Goal: Task Accomplishment & Management: Manage account settings

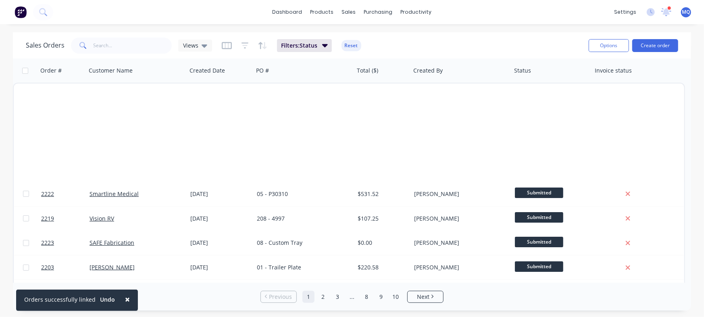
scroll to position [414, 0]
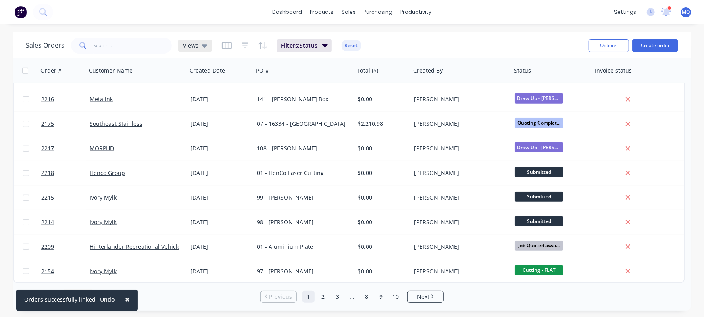
click at [210, 43] on div "Views" at bounding box center [195, 46] width 34 height 12
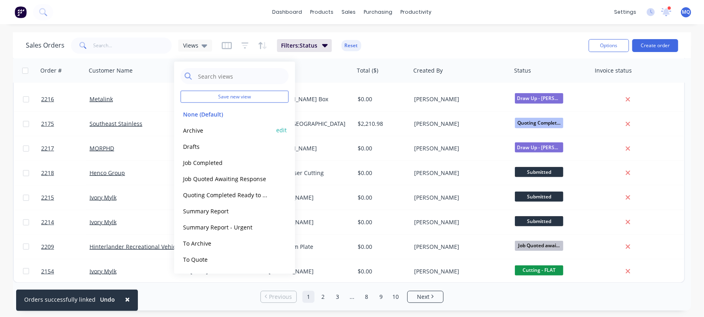
click at [209, 128] on button "Archive" at bounding box center [227, 129] width 92 height 9
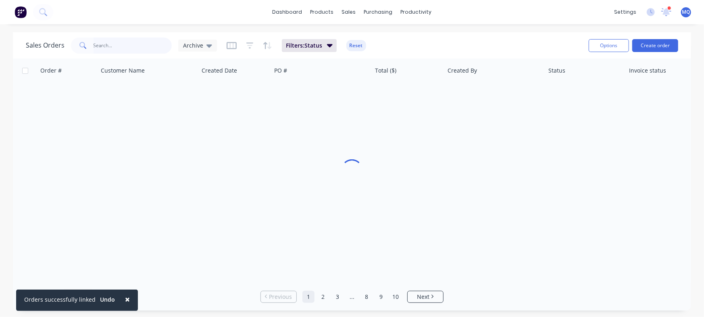
click at [125, 48] on input "text" at bounding box center [133, 45] width 79 height 16
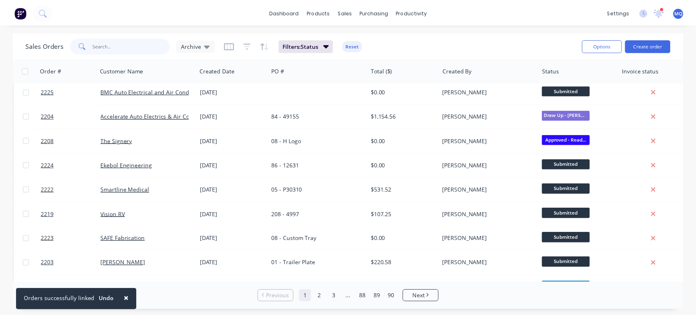
scroll to position [0, 0]
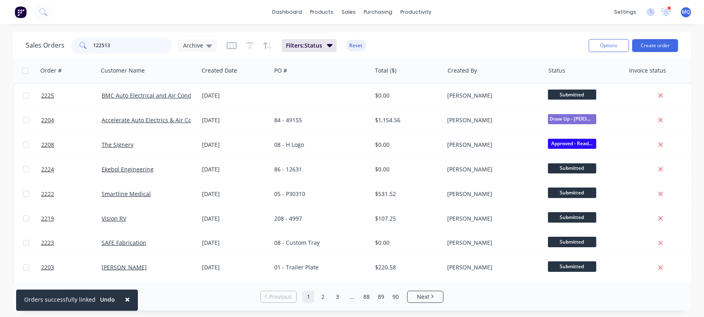
type input "122513"
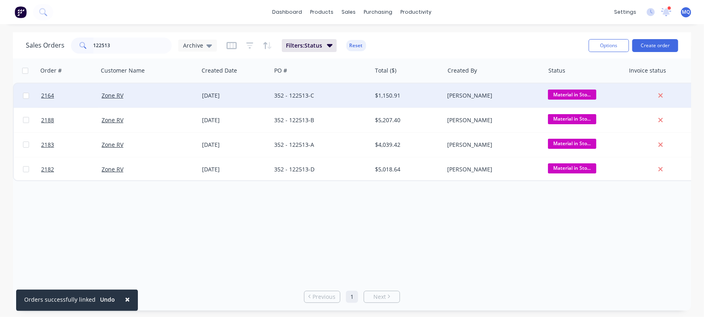
click at [238, 98] on div "[DATE]" at bounding box center [235, 96] width 66 height 8
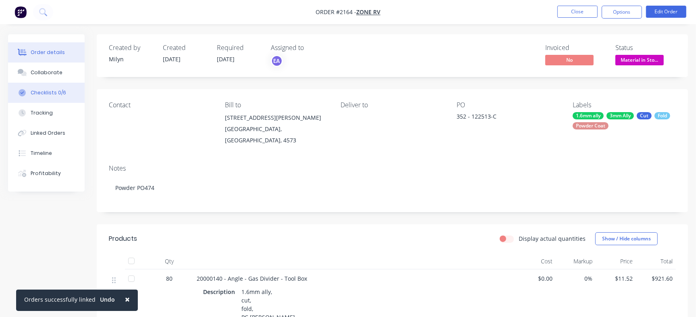
click at [52, 89] on div "Checklists 0/6" at bounding box center [48, 92] width 35 height 7
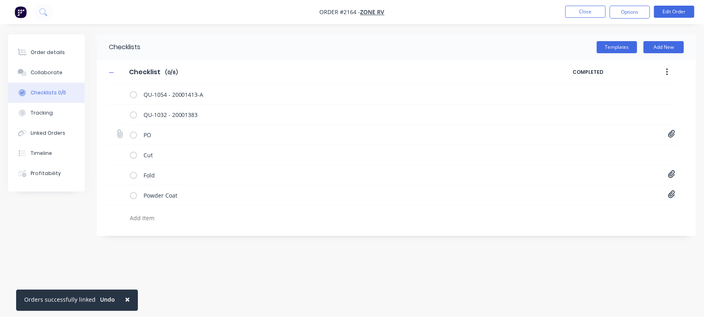
click at [673, 134] on icon at bounding box center [671, 134] width 7 height 8
click at [590, 150] on link "PO-122513.pdf" at bounding box center [607, 152] width 94 height 8
click at [590, 9] on button "Close" at bounding box center [585, 12] width 40 height 12
type textarea "x"
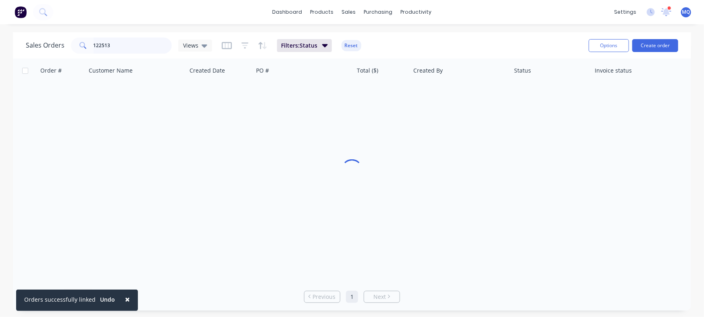
click at [123, 43] on input "122513" at bounding box center [133, 45] width 79 height 16
type input "122542"
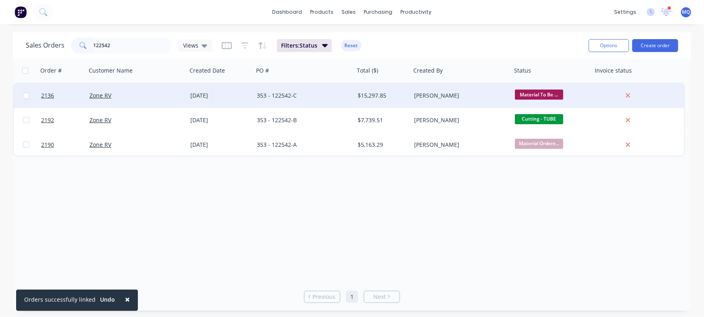
click at [285, 94] on div "353 - 122542-C" at bounding box center [302, 96] width 90 height 8
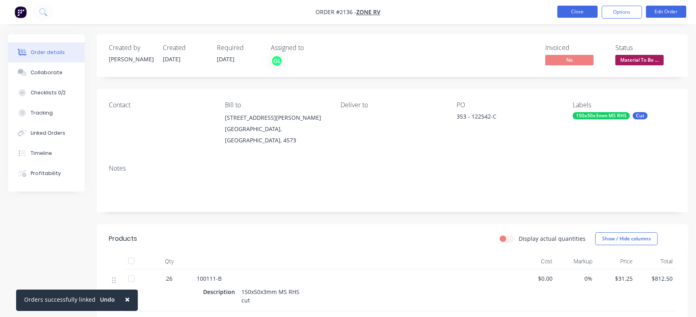
click at [588, 10] on button "Close" at bounding box center [578, 12] width 40 height 12
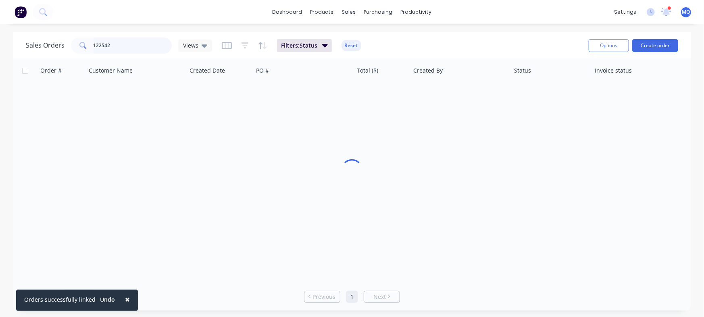
click at [144, 42] on input "122542" at bounding box center [133, 45] width 79 height 16
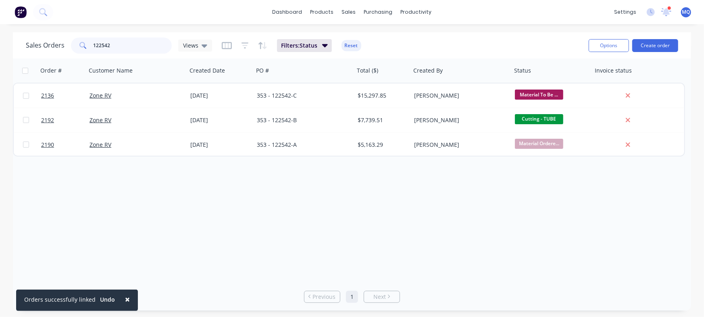
click at [144, 42] on input "122542" at bounding box center [133, 45] width 79 height 16
type input "[PERSON_NAME]"
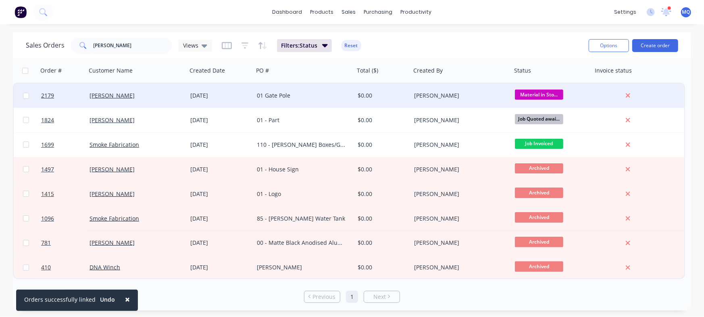
click at [286, 92] on div "01 Gate Pole" at bounding box center [302, 96] width 90 height 8
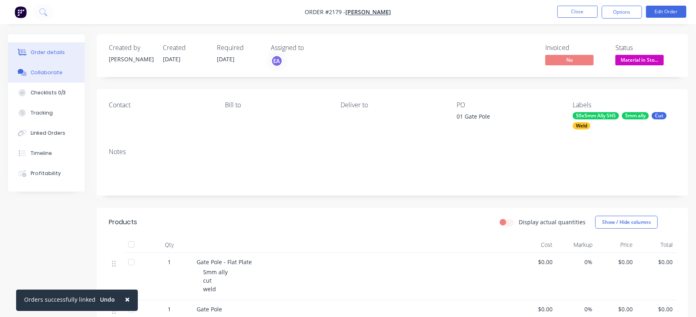
click at [28, 71] on button "Collaborate" at bounding box center [46, 72] width 77 height 20
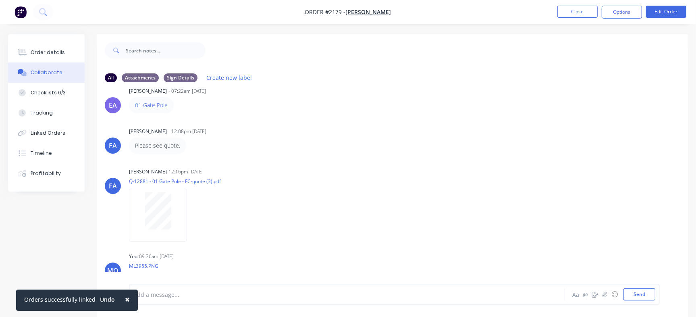
scroll to position [102, 0]
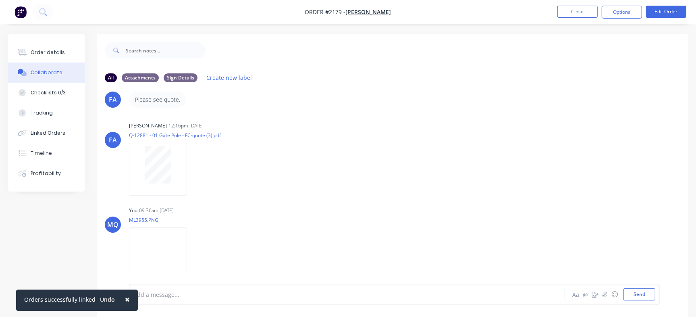
drag, startPoint x: 689, startPoint y: 178, endPoint x: 697, endPoint y: 139, distance: 40.0
click at [696, 139] on html "Order #2179 - [PERSON_NAME] Close Options Edit Order Order details Collaborate …" at bounding box center [348, 164] width 696 height 329
click at [187, 249] on img at bounding box center [158, 253] width 58 height 53
click at [50, 153] on div "Timeline" at bounding box center [41, 153] width 21 height 7
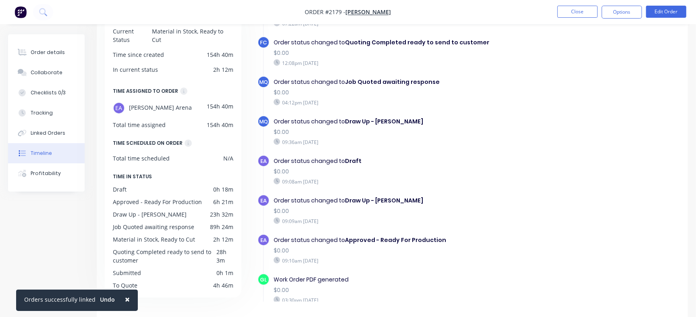
scroll to position [194, 0]
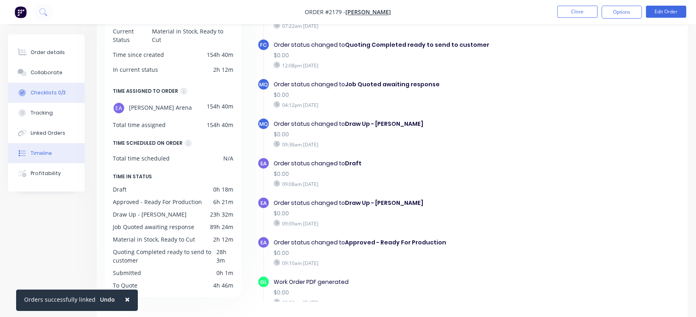
click at [52, 87] on button "Checklists 0/3" at bounding box center [46, 93] width 77 height 20
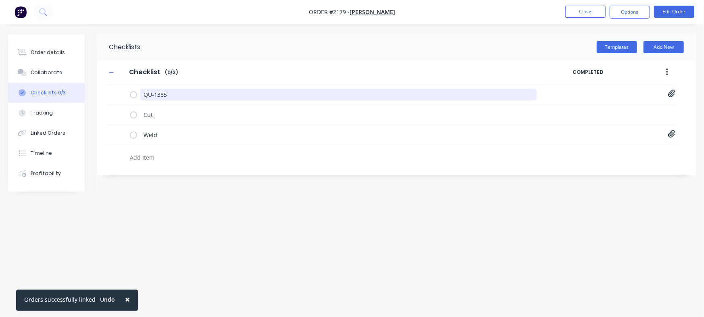
drag, startPoint x: 156, startPoint y: 87, endPoint x: 99, endPoint y: 76, distance: 58.3
click at [99, 78] on div "Checklist Checklist Enter Checklist name ( 0 / 3 ) COMPLETED QU-1385 Quote QU13…" at bounding box center [396, 113] width 599 height 106
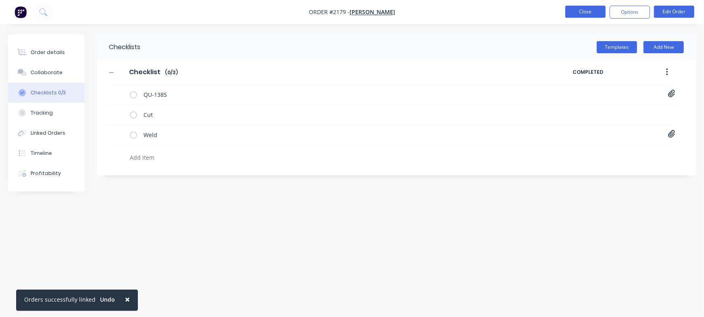
type textarea "x"
click at [575, 7] on button "Close" at bounding box center [585, 12] width 40 height 12
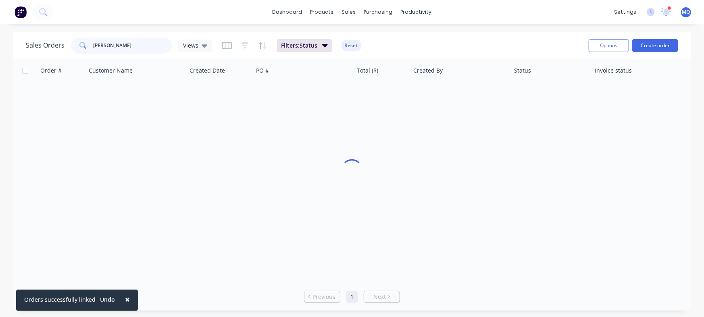
click at [134, 37] on input "[PERSON_NAME]" at bounding box center [133, 45] width 79 height 16
paste input "[STREET_ADDRESS] Image Flat"
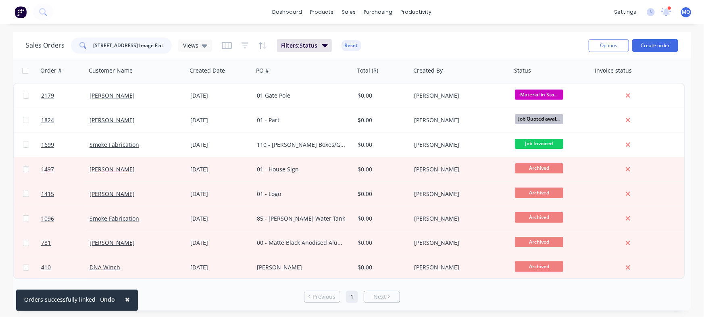
type input "[STREET_ADDRESS] Image Flat"
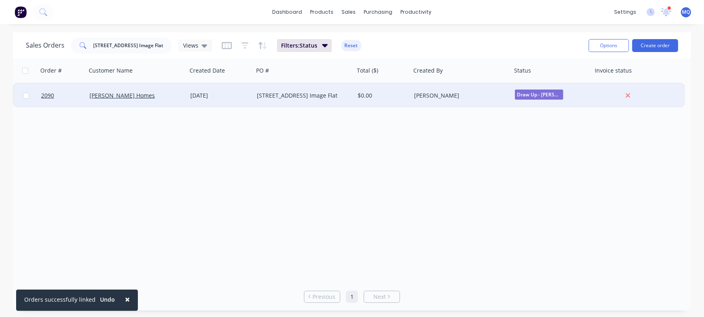
click at [237, 94] on div "[DATE]" at bounding box center [220, 96] width 60 height 8
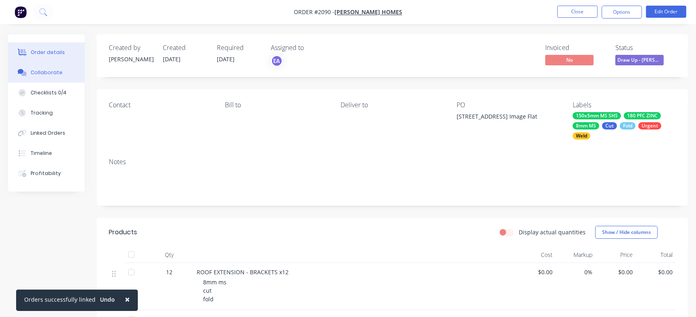
click at [50, 77] on button "Collaborate" at bounding box center [46, 72] width 77 height 20
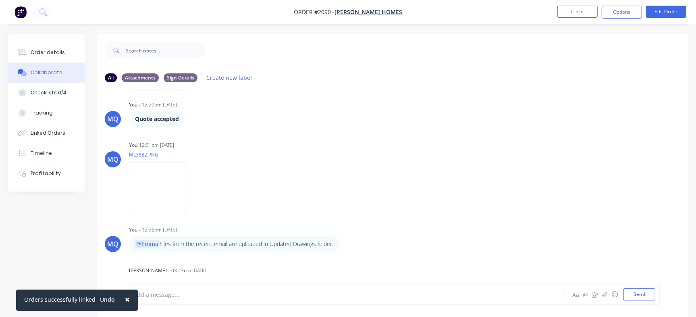
scroll to position [523, 0]
click at [187, 192] on img at bounding box center [158, 188] width 58 height 53
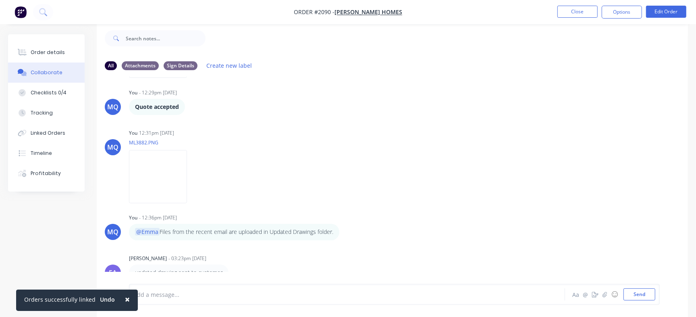
scroll to position [0, 0]
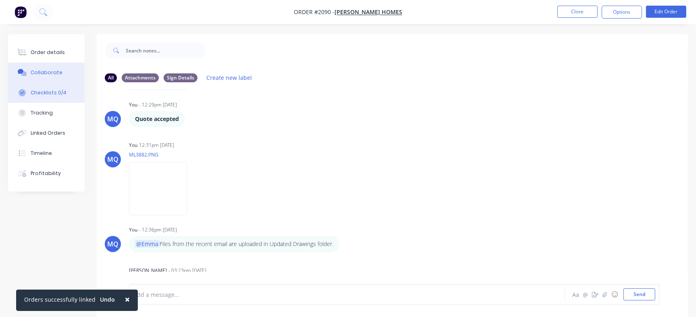
click at [65, 93] on button "Checklists 0/4" at bounding box center [46, 93] width 77 height 20
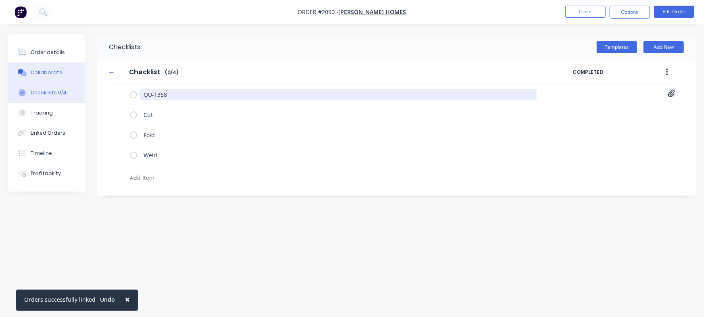
drag, startPoint x: 122, startPoint y: 87, endPoint x: 59, endPoint y: 73, distance: 64.0
click at [42, 75] on div "Order details Collaborate Checklists 0/4 Tracking Linked Orders Timeline Profit…" at bounding box center [352, 143] width 704 height 218
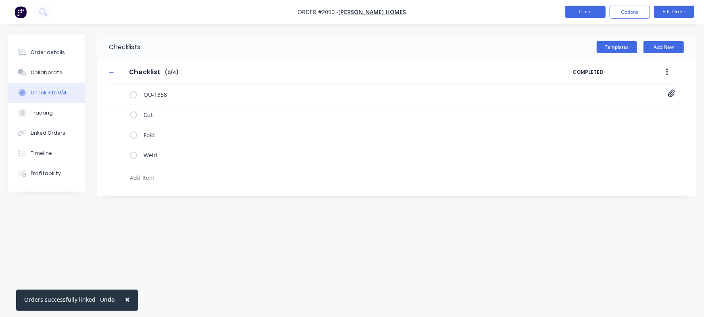
type textarea "x"
click at [576, 10] on button "Close" at bounding box center [585, 12] width 40 height 12
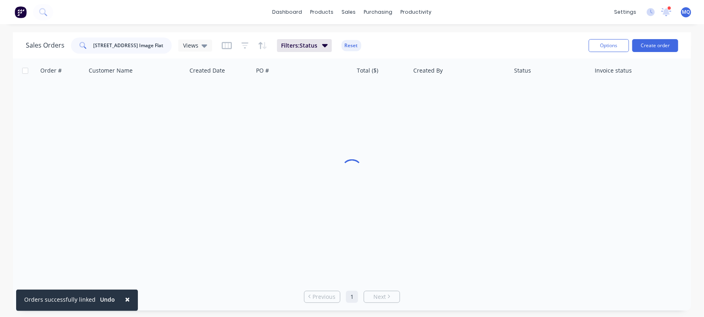
click at [145, 45] on input "[STREET_ADDRESS] Image Flat" at bounding box center [133, 45] width 79 height 16
paste input "86 - 12631"
type input "86 - 12631"
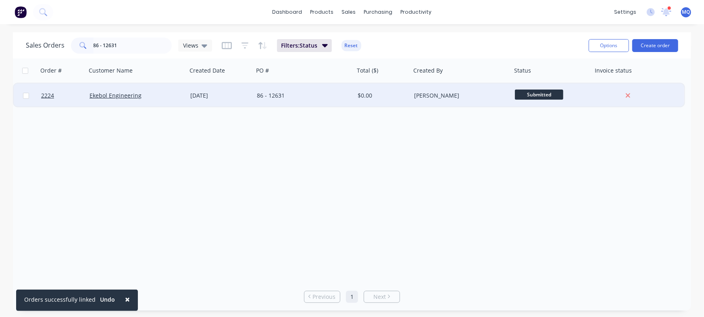
click at [300, 98] on div "86 - 12631" at bounding box center [302, 96] width 90 height 8
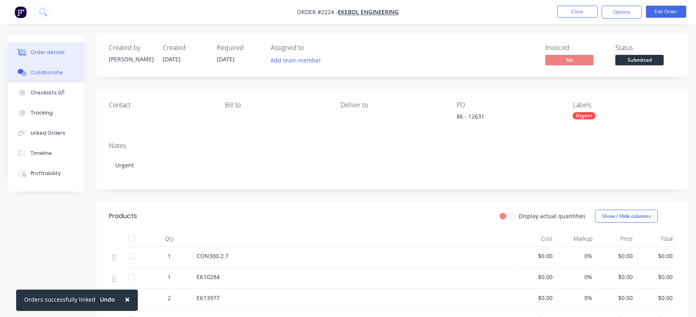
click at [56, 70] on div "Collaborate" at bounding box center [47, 72] width 32 height 7
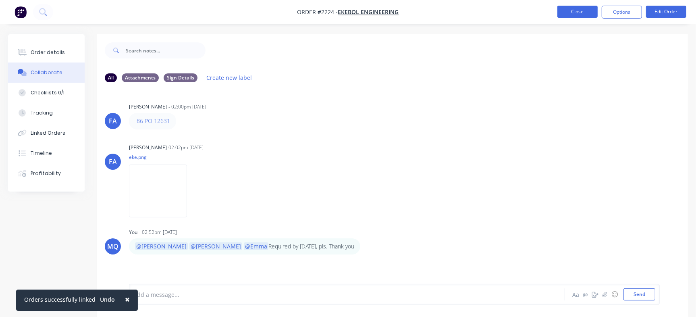
click at [586, 15] on button "Close" at bounding box center [578, 12] width 40 height 12
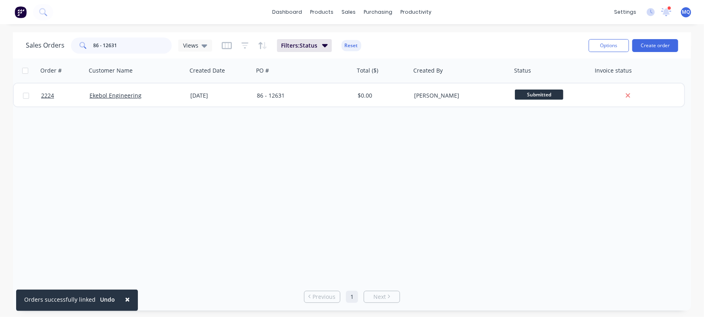
drag, startPoint x: 136, startPoint y: 50, endPoint x: 0, endPoint y: 29, distance: 137.9
click at [0, 29] on div "× Orders successfully linked Undo dashboard products sales purchasing productiv…" at bounding box center [352, 158] width 704 height 317
paste input "121 - Brochure Holders"
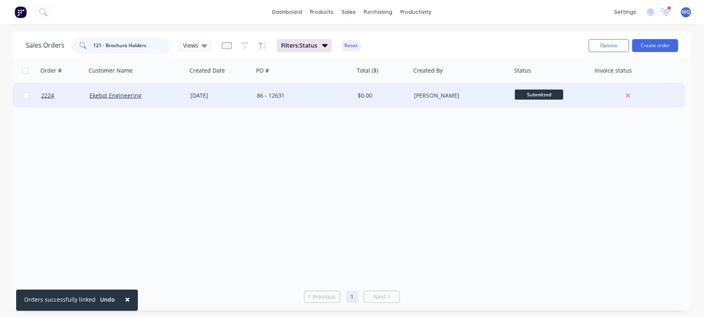
type input "121 - Brochure Holders"
click at [289, 90] on div "121 - Brochure Holders" at bounding box center [304, 95] width 101 height 24
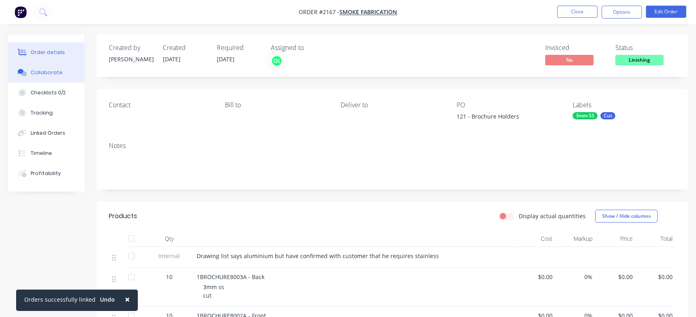
click at [54, 73] on div "Collaborate" at bounding box center [47, 72] width 32 height 7
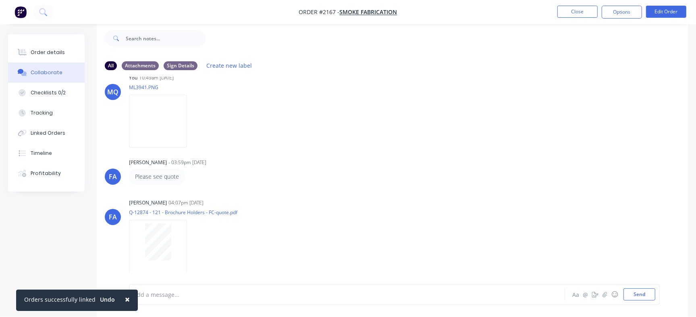
scroll to position [236, 0]
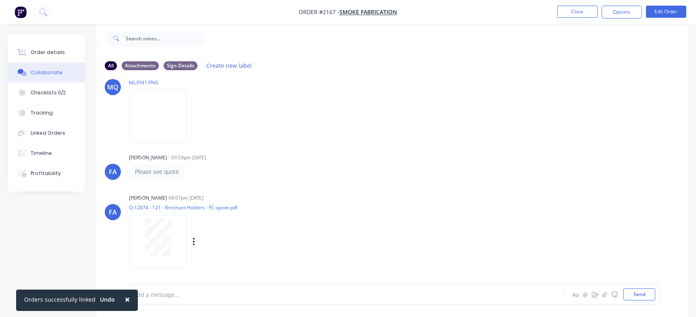
click at [171, 240] on div at bounding box center [158, 237] width 51 height 37
click at [568, 4] on nav "Order #2167 - Smoke Fabrication Close Options Edit Order" at bounding box center [348, 12] width 696 height 24
click at [571, 7] on button "Close" at bounding box center [578, 12] width 40 height 12
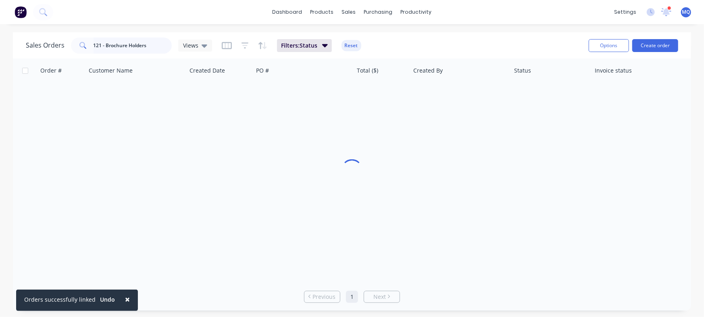
drag, startPoint x: 154, startPoint y: 43, endPoint x: 0, endPoint y: -4, distance: 161.2
click at [0, 0] on html "× Orders successfully linked Undo dashboard products sales purchasing productiv…" at bounding box center [352, 158] width 704 height 317
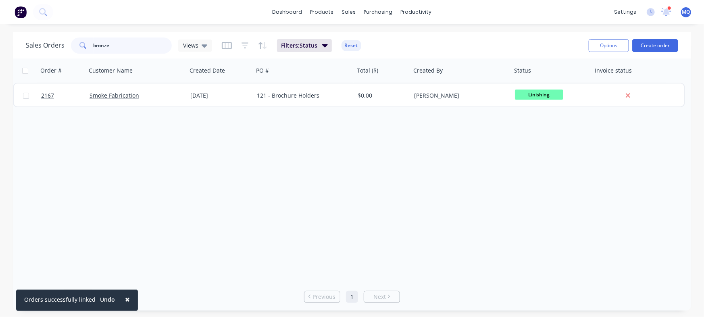
type input "bronze"
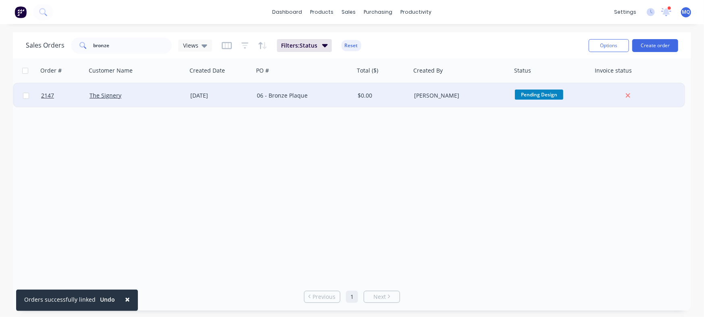
click at [393, 99] on div "$0.00" at bounding box center [382, 96] width 48 height 8
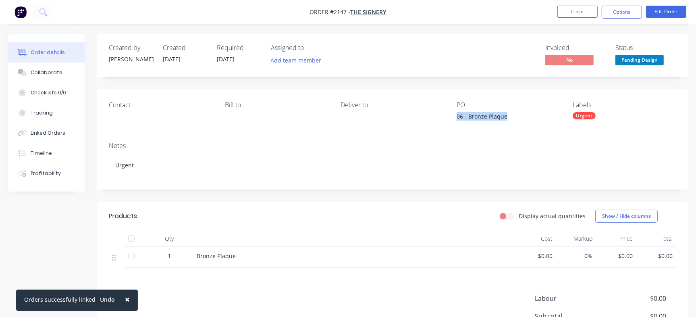
drag, startPoint x: 453, startPoint y: 117, endPoint x: 529, endPoint y: 125, distance: 75.9
click at [529, 125] on div "Contact Bill to Deliver to PO 06 - Bronze Plaque Labels Urgent" at bounding box center [392, 112] width 591 height 46
click at [560, 10] on button "Close" at bounding box center [578, 12] width 40 height 12
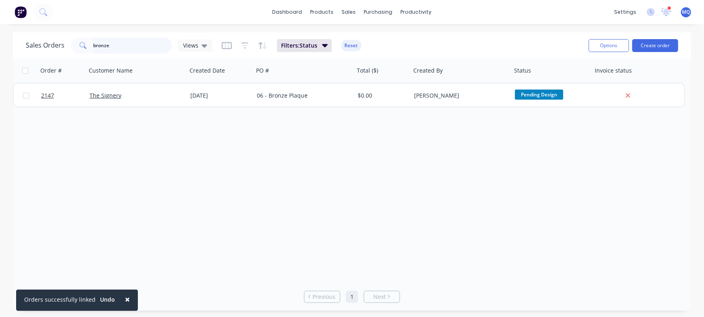
click at [139, 40] on input "bronze" at bounding box center [133, 45] width 79 height 16
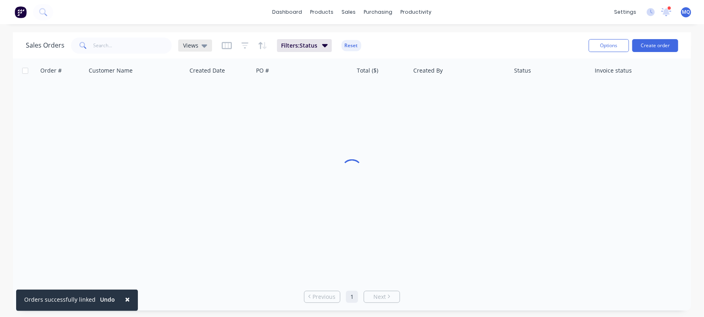
click at [202, 43] on icon at bounding box center [205, 45] width 6 height 9
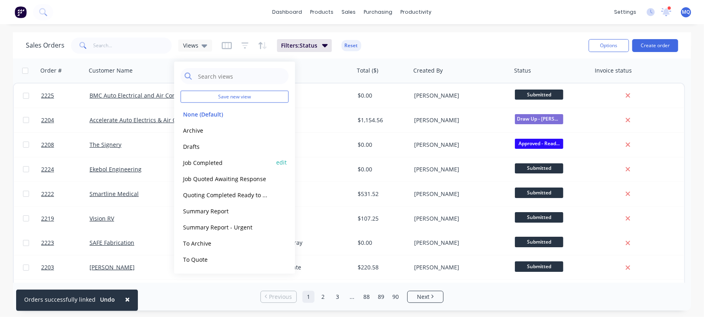
click at [201, 160] on button "Job Completed" at bounding box center [227, 162] width 92 height 9
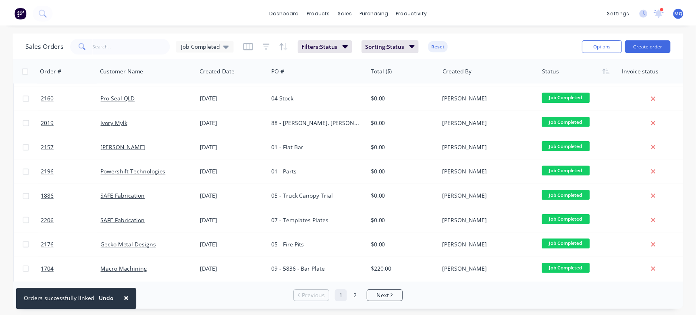
scroll to position [171, 0]
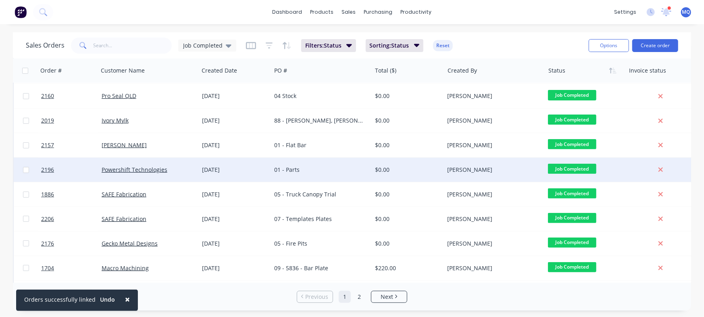
click at [225, 171] on div "[DATE]" at bounding box center [235, 170] width 66 height 8
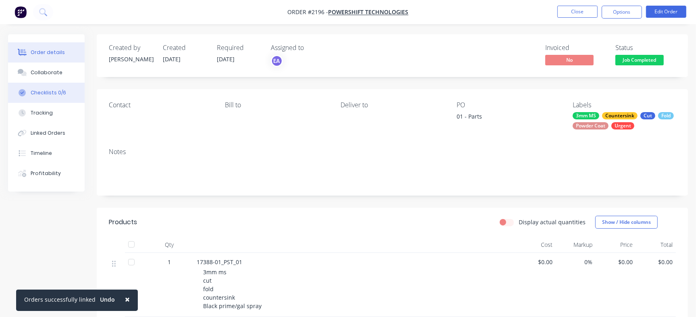
click at [59, 92] on div "Checklists 0/6" at bounding box center [48, 92] width 35 height 7
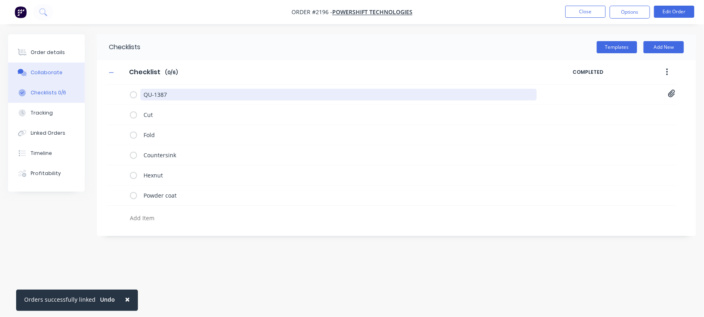
drag, startPoint x: 189, startPoint y: 97, endPoint x: 53, endPoint y: 76, distance: 137.8
click at [53, 76] on div "Order details Collaborate Checklists 0/6 Tracking Linked Orders Timeline Profit…" at bounding box center [352, 143] width 704 height 218
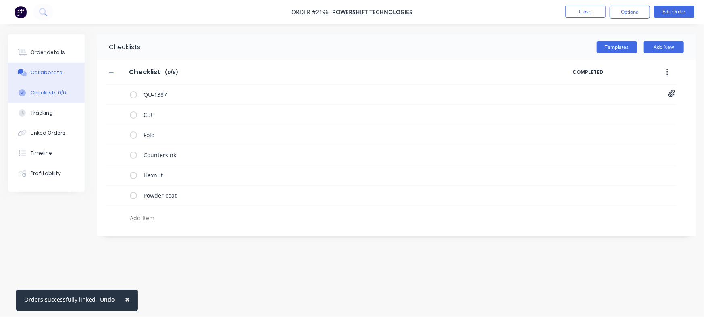
click at [61, 71] on button "Collaborate" at bounding box center [46, 72] width 77 height 20
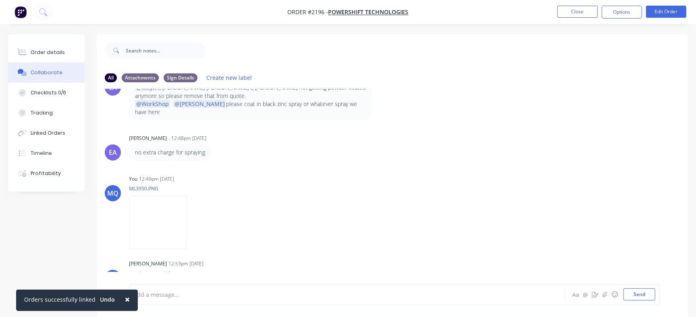
scroll to position [506, 0]
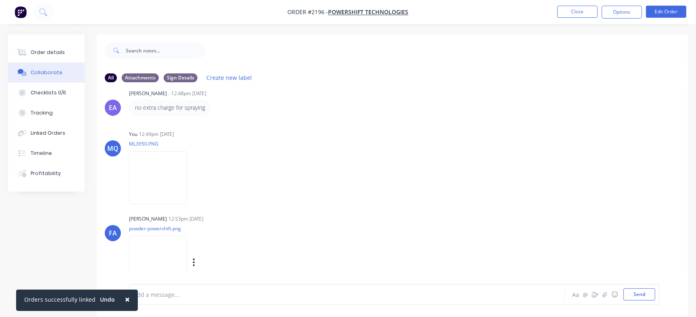
click at [187, 244] on img at bounding box center [158, 262] width 58 height 53
click at [33, 53] on div "Order details" at bounding box center [48, 52] width 34 height 7
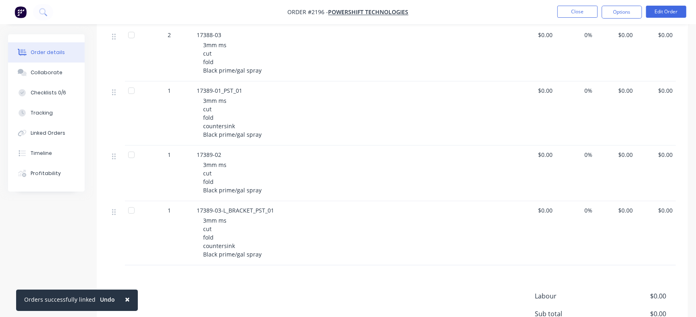
scroll to position [361, 0]
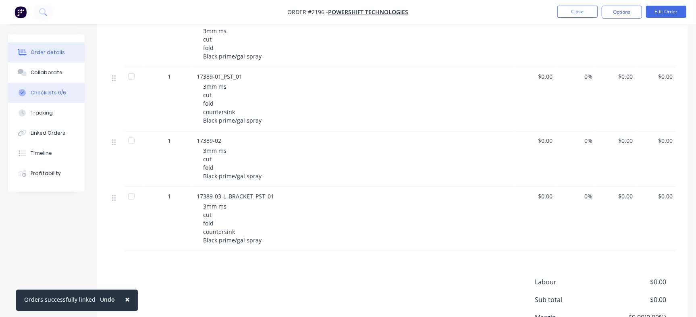
click at [57, 96] on div "Checklists 0/6" at bounding box center [48, 92] width 35 height 7
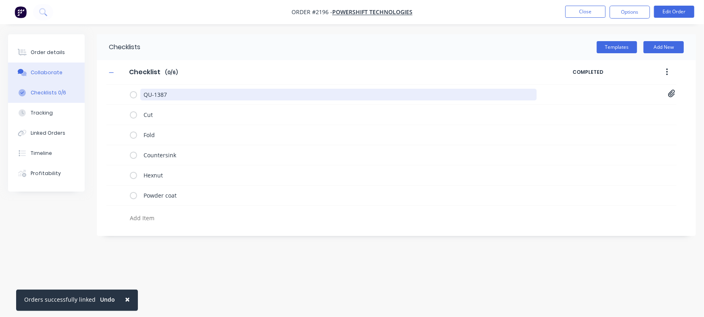
drag, startPoint x: 192, startPoint y: 98, endPoint x: 47, endPoint y: 71, distance: 147.2
click at [47, 71] on div "Order details Collaborate Checklists 0/6 Tracking Linked Orders Timeline Profit…" at bounding box center [352, 143] width 704 height 218
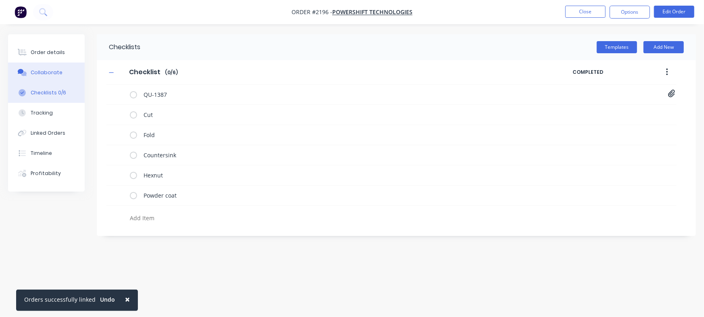
click at [64, 70] on button "Collaborate" at bounding box center [46, 72] width 77 height 20
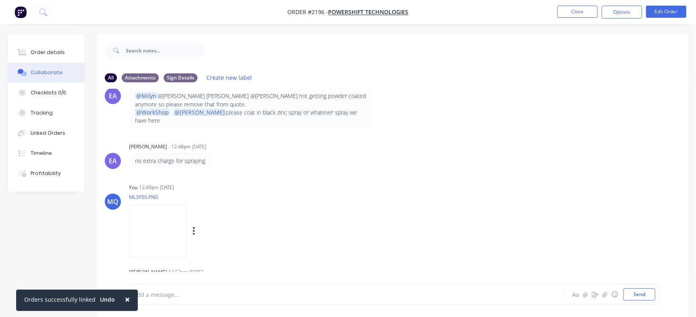
scroll to position [454, 0]
click at [173, 219] on img at bounding box center [158, 229] width 58 height 53
click at [44, 46] on button "Order details" at bounding box center [46, 52] width 77 height 20
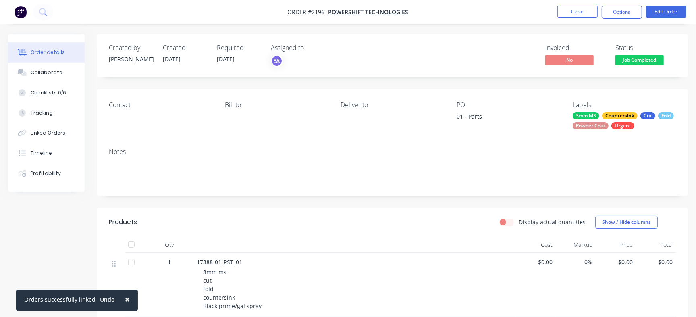
click at [633, 59] on span "Job Completed" at bounding box center [640, 60] width 48 height 10
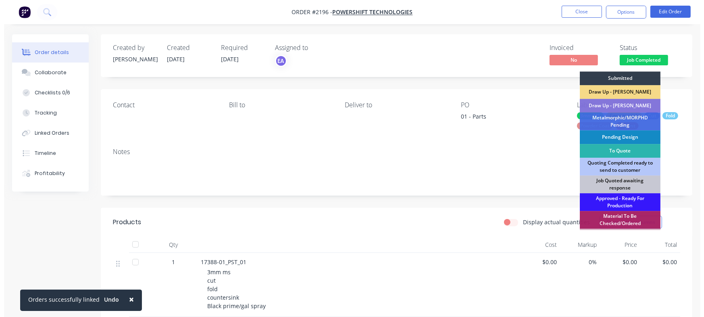
scroll to position [226, 0]
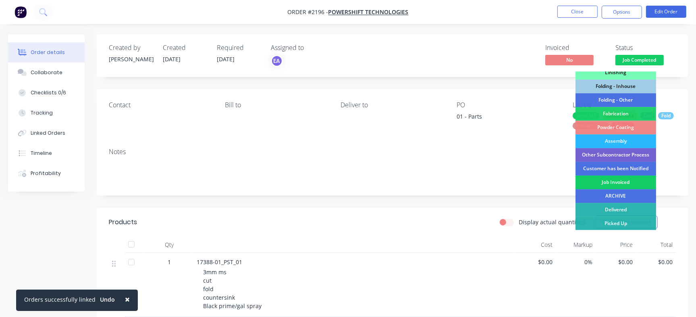
click at [620, 183] on div "Job Invoiced" at bounding box center [616, 182] width 81 height 14
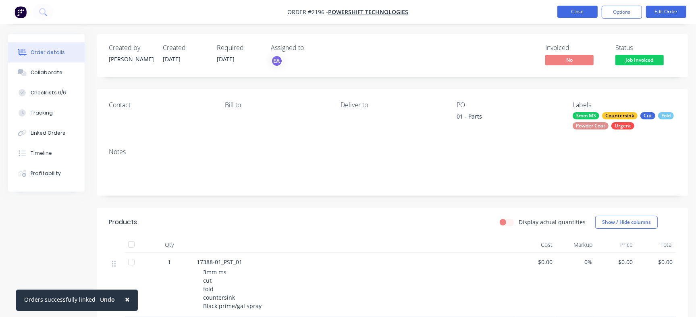
click at [565, 10] on button "Close" at bounding box center [578, 12] width 40 height 12
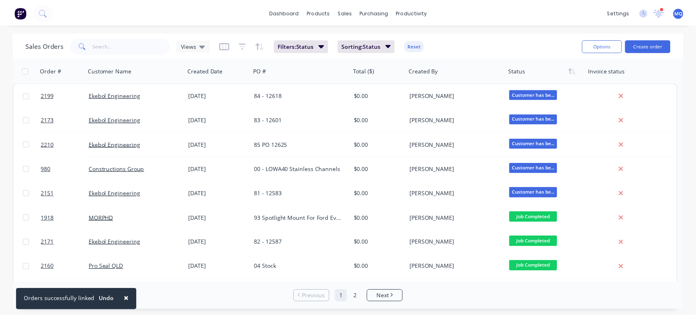
scroll to position [414, 0]
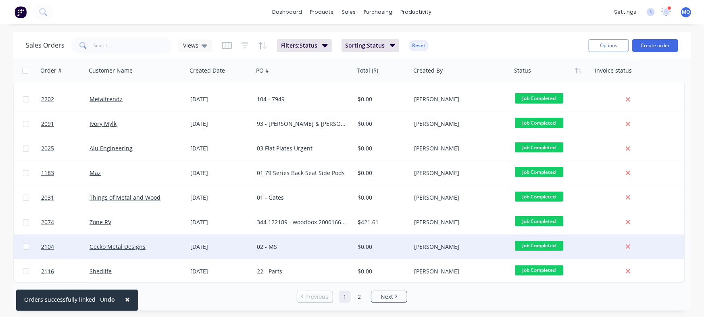
click at [317, 250] on div "02 - MS" at bounding box center [302, 247] width 90 height 8
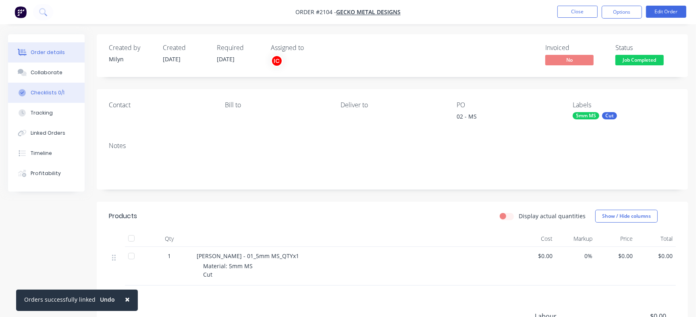
click at [56, 91] on div "Checklists 0/1" at bounding box center [48, 92] width 34 height 7
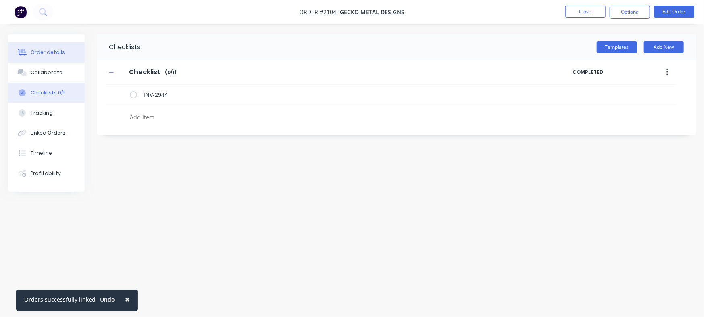
click at [41, 44] on button "Order details" at bounding box center [46, 52] width 77 height 20
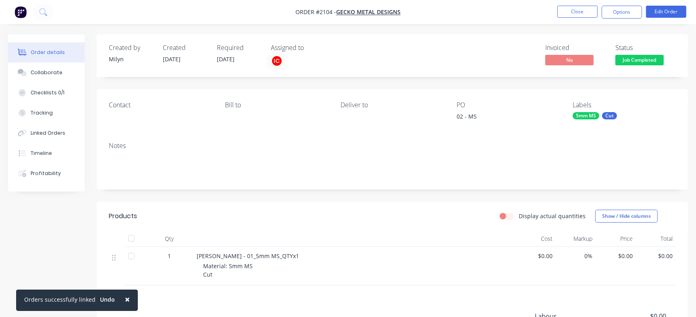
drag, startPoint x: 48, startPoint y: 92, endPoint x: 85, endPoint y: 97, distance: 37.9
click at [49, 92] on div "Checklists 0/1" at bounding box center [48, 92] width 34 height 7
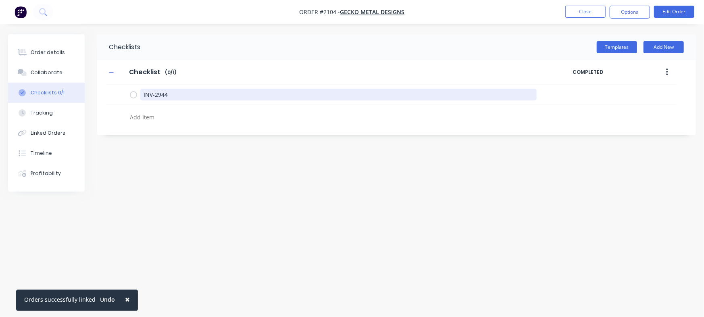
click at [86, 79] on div "Order details Collaborate Checklists 0/1 Tracking Linked Orders Timeline Profit…" at bounding box center [352, 143] width 704 height 218
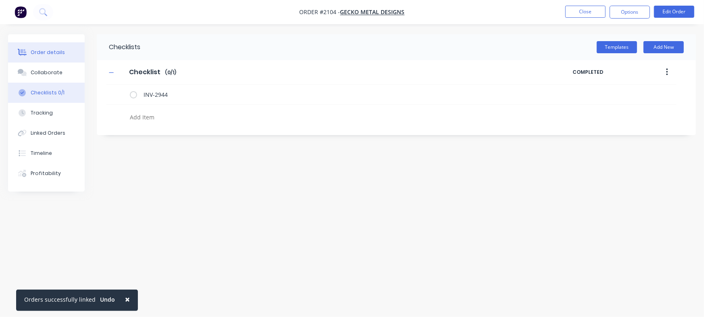
click at [55, 46] on button "Order details" at bounding box center [46, 52] width 77 height 20
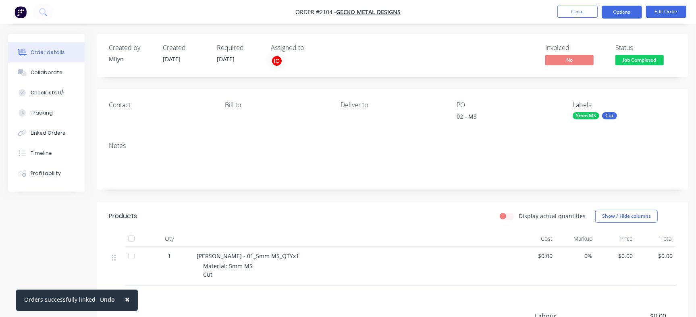
click at [617, 11] on button "Options" at bounding box center [622, 12] width 40 height 13
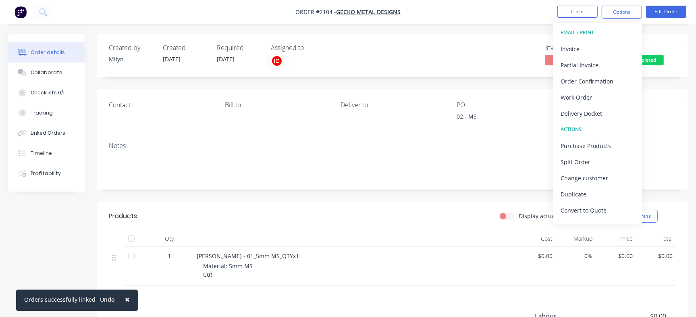
scroll to position [12, 0]
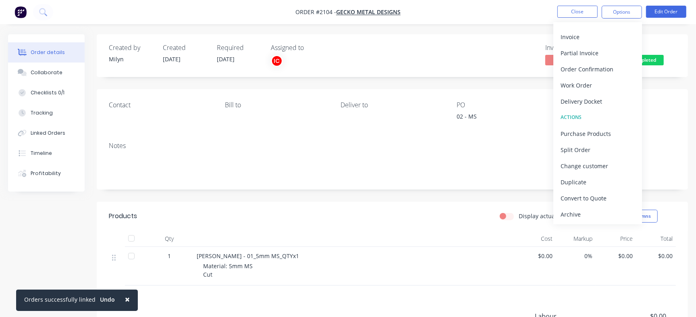
click at [685, 94] on div "Contact Bill to Deliver to PO 02 - MS Labels 5mm MS Cut" at bounding box center [392, 112] width 591 height 46
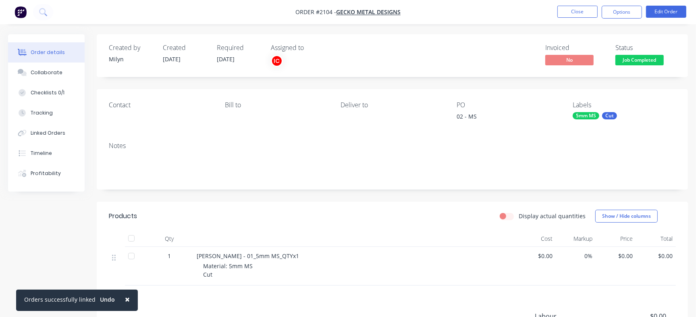
click at [659, 58] on span "Job Completed" at bounding box center [640, 60] width 48 height 10
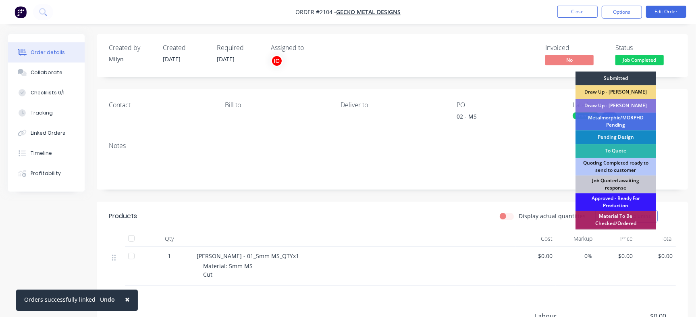
scroll to position [226, 0]
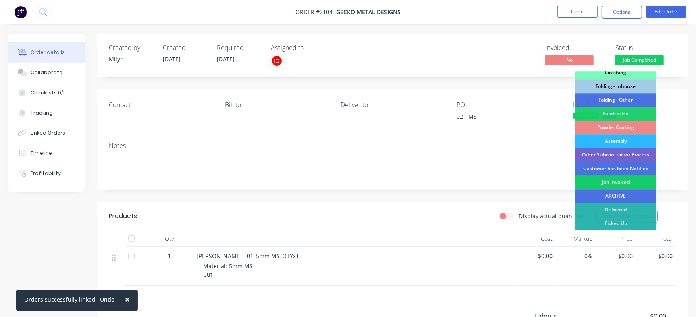
click at [630, 185] on div "Job Invoiced" at bounding box center [616, 182] width 81 height 14
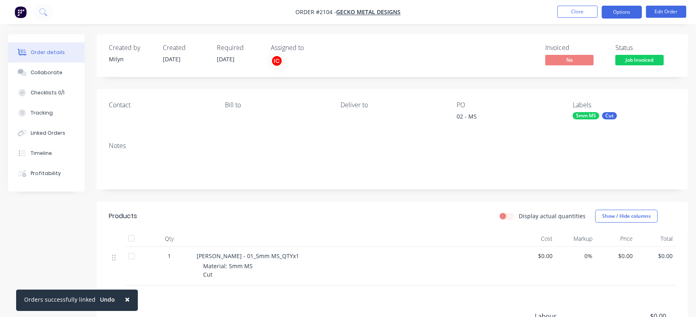
click at [628, 9] on button "Options" at bounding box center [622, 12] width 40 height 13
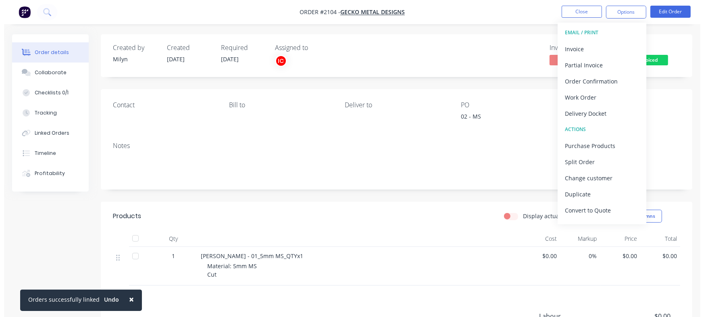
scroll to position [12, 0]
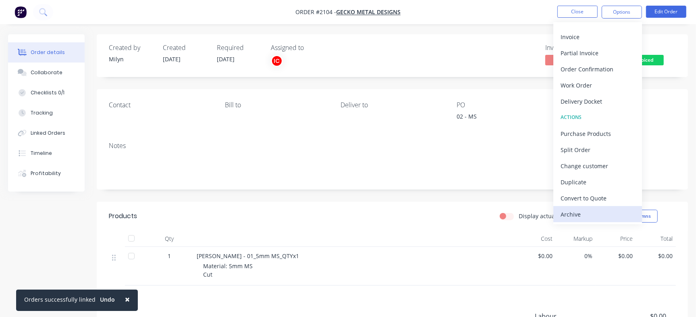
click at [575, 214] on div "Archive" at bounding box center [598, 214] width 74 height 12
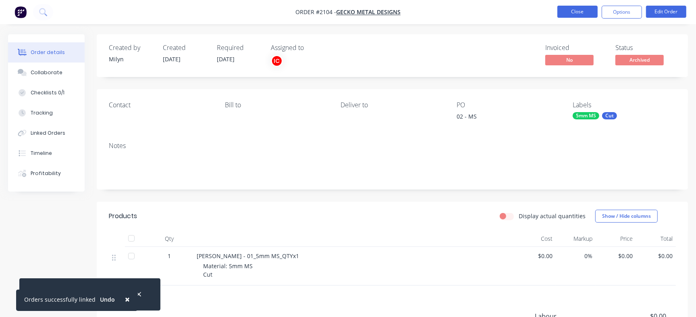
click at [579, 10] on button "Close" at bounding box center [578, 12] width 40 height 12
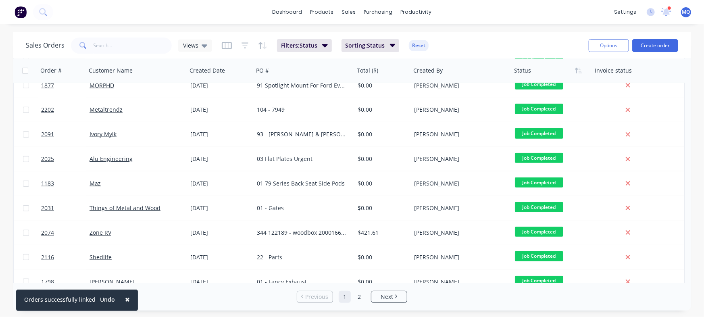
scroll to position [414, 0]
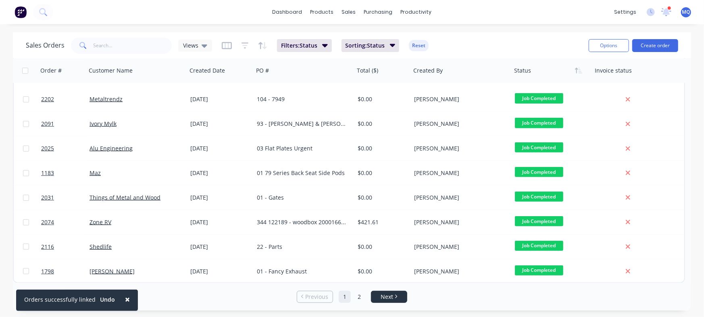
click at [402, 296] on link "Next" at bounding box center [388, 297] width 35 height 8
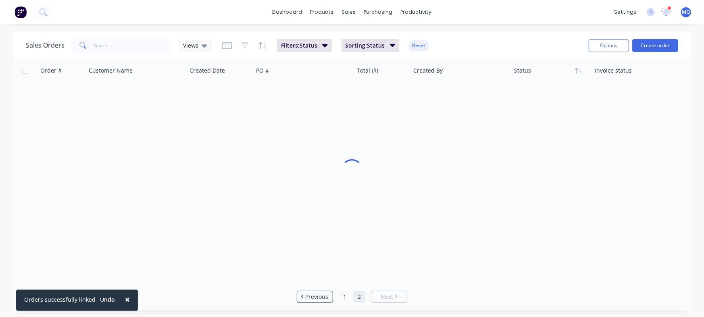
scroll to position [0, 0]
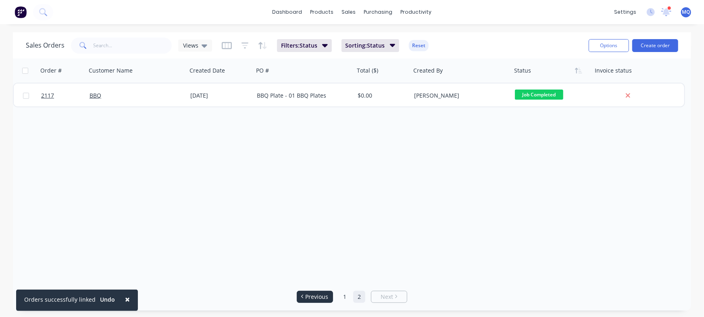
click at [324, 295] on span "Previous" at bounding box center [317, 297] width 23 height 8
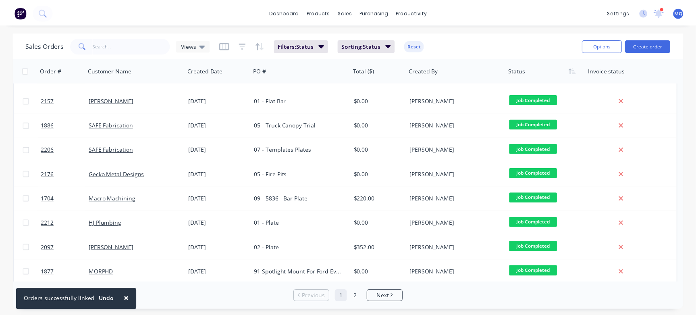
scroll to position [210, 0]
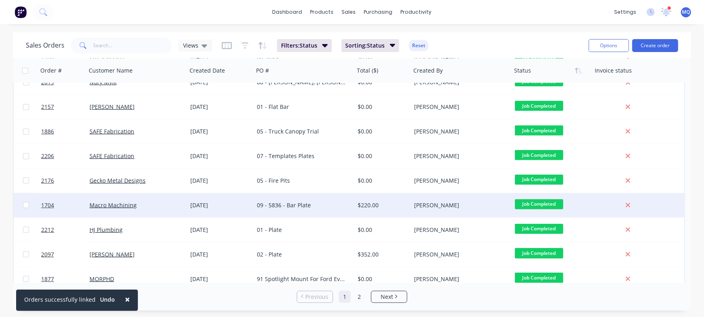
click at [323, 205] on div "09 - 5836 - Bar Plate" at bounding box center [302, 205] width 90 height 8
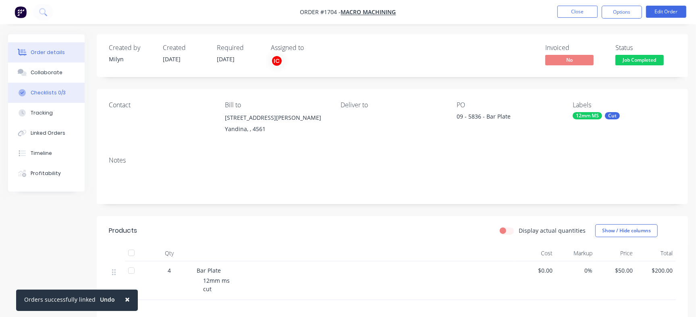
click at [71, 89] on button "Checklists 0/3" at bounding box center [46, 93] width 77 height 20
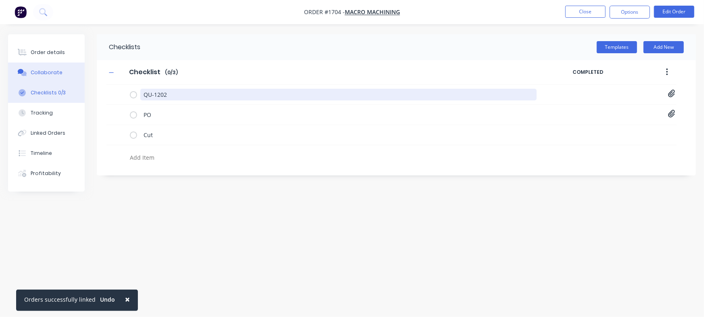
drag, startPoint x: 193, startPoint y: 95, endPoint x: 18, endPoint y: 67, distance: 177.2
click at [1, 67] on div "Order details Collaborate Checklists 0/3 Tracking Linked Orders Timeline Profit…" at bounding box center [352, 143] width 704 height 218
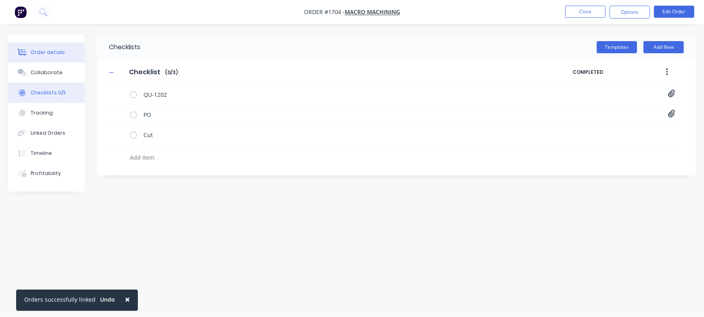
click at [65, 53] on button "Order details" at bounding box center [46, 52] width 77 height 20
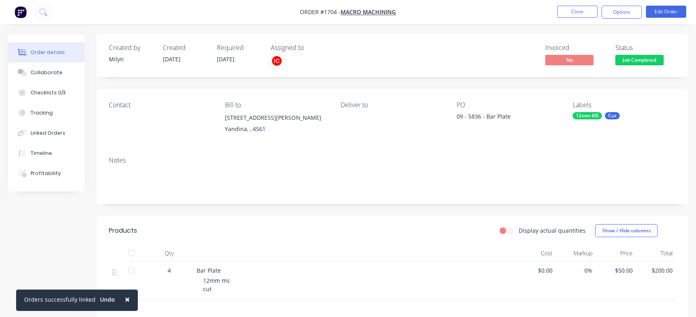
click at [456, 116] on div "Contact Bill to [STREET_ADDRESS][PERSON_NAME] Deliver to PO 09 - 5836 - Bar Pla…" at bounding box center [392, 119] width 591 height 61
click at [475, 119] on div "09 - 5836 - Bar Plate" at bounding box center [507, 117] width 101 height 11
copy div "5836"
click at [65, 93] on button "Checklists 0/3" at bounding box center [46, 93] width 77 height 20
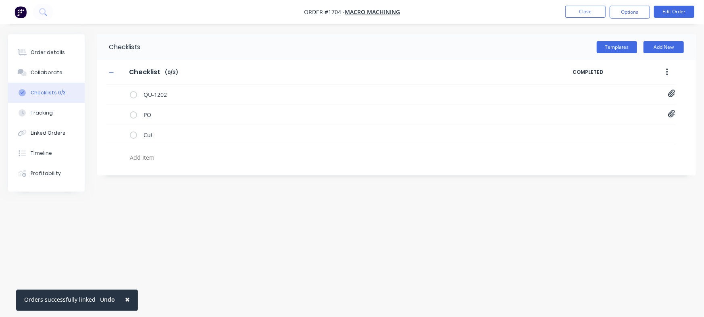
type textarea "x"
click at [161, 154] on textarea at bounding box center [310, 158] width 367 height 12
paste textarea "INV-2948"
type textarea "INV-2948"
type textarea "x"
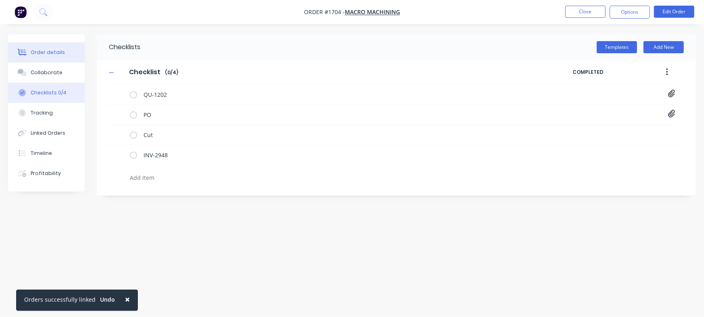
click at [69, 55] on button "Order details" at bounding box center [46, 52] width 77 height 20
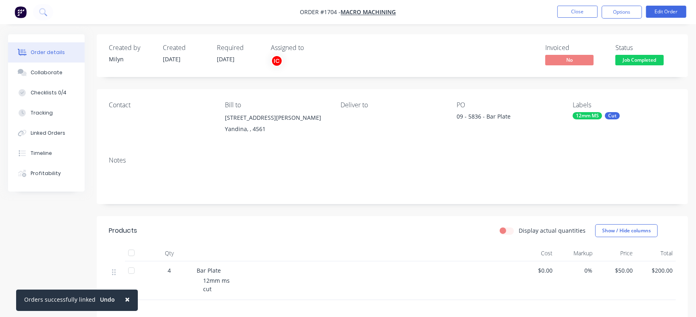
click at [647, 56] on span "Job Completed" at bounding box center [640, 60] width 48 height 10
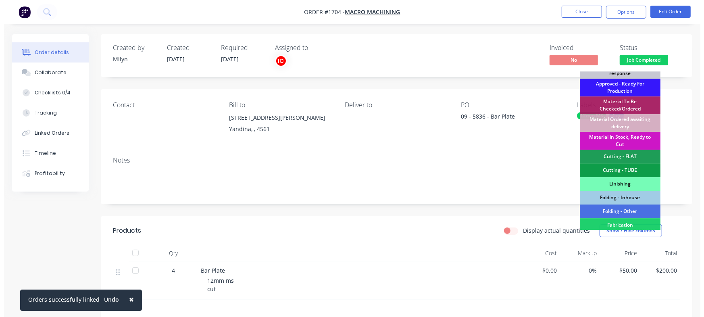
scroll to position [226, 0]
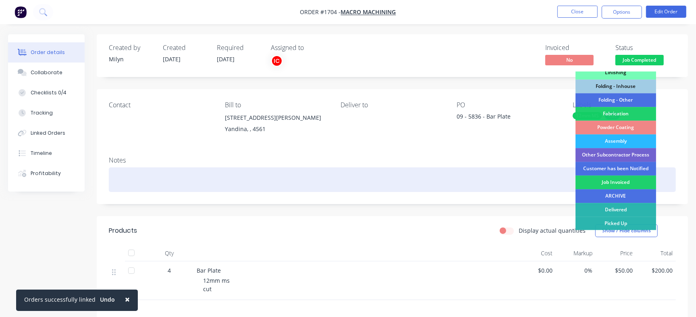
drag, startPoint x: 643, startPoint y: 185, endPoint x: 616, endPoint y: 182, distance: 27.2
click at [643, 184] on div "Job Invoiced" at bounding box center [616, 182] width 81 height 14
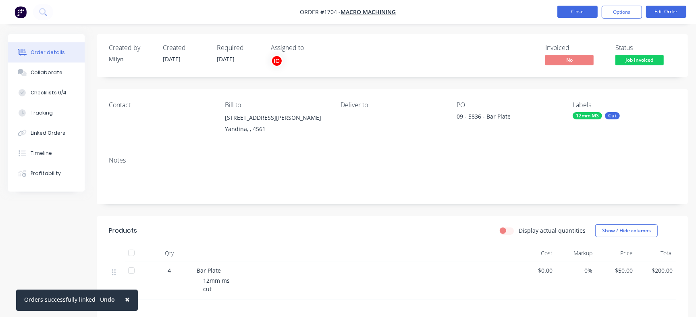
click at [583, 9] on button "Close" at bounding box center [578, 12] width 40 height 12
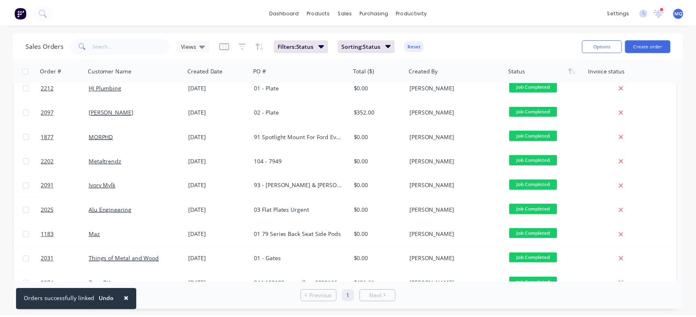
scroll to position [323, 0]
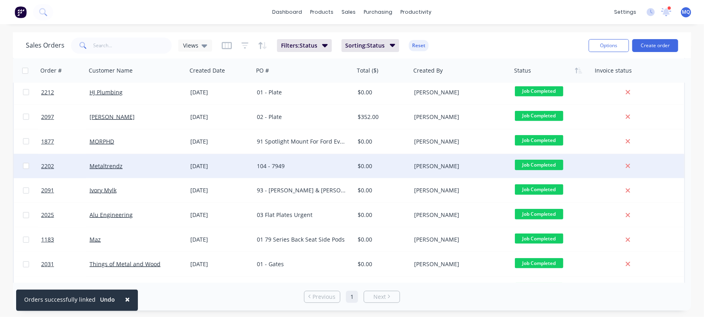
click at [310, 157] on div "104 - 7949" at bounding box center [304, 166] width 101 height 24
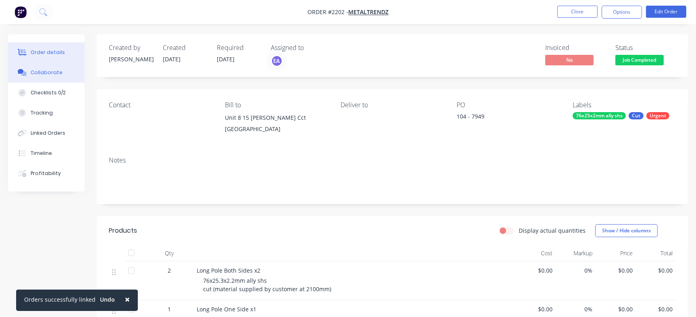
click at [44, 70] on div "Collaborate" at bounding box center [47, 72] width 32 height 7
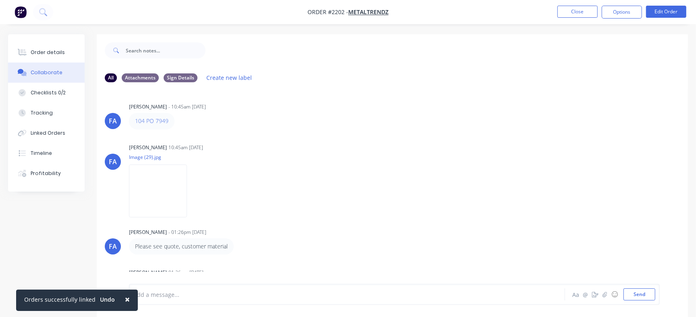
click at [678, 137] on div "[PERSON_NAME] [PERSON_NAME] - 10:45am [DATE] 104 PO 7949 Labels Edit Delete [PE…" at bounding box center [392, 186] width 591 height 195
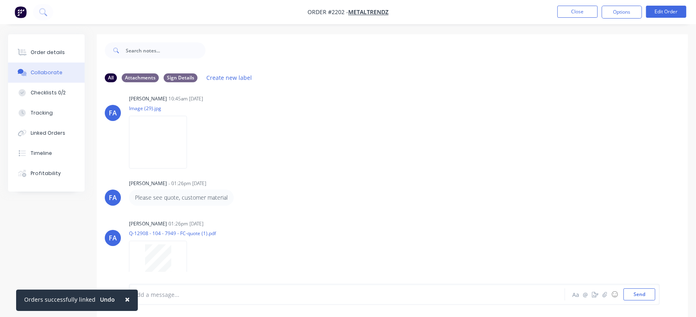
scroll to position [62, 0]
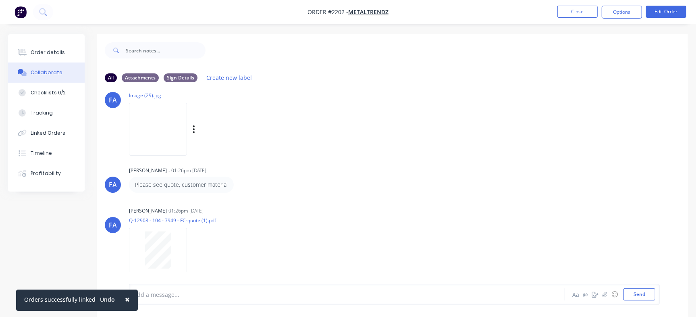
click at [158, 139] on img at bounding box center [158, 129] width 58 height 53
click at [58, 41] on div "Order details Collaborate Checklists 0/2 Tracking Linked Orders Timeline Profit…" at bounding box center [46, 112] width 77 height 157
click at [56, 48] on button "Order details" at bounding box center [46, 52] width 77 height 20
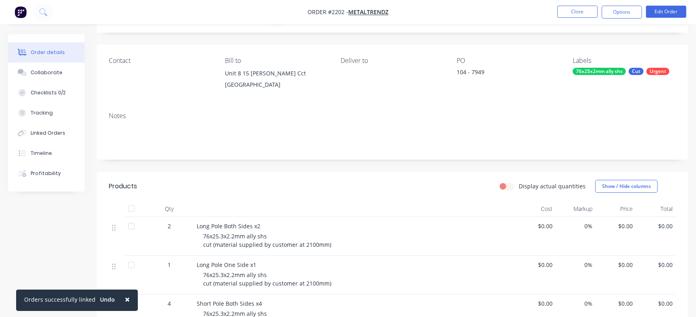
scroll to position [15, 0]
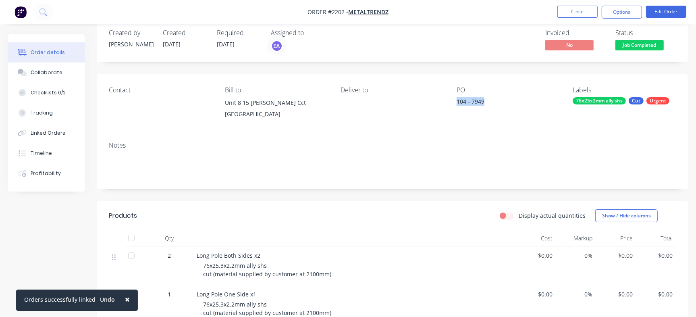
drag, startPoint x: 466, startPoint y: 103, endPoint x: 500, endPoint y: 103, distance: 33.5
click at [500, 103] on div "104 - 7949" at bounding box center [507, 102] width 101 height 11
click at [462, 95] on div "PO 104 - 7949" at bounding box center [508, 104] width 103 height 37
click at [480, 99] on div "104 - 7949" at bounding box center [507, 102] width 101 height 11
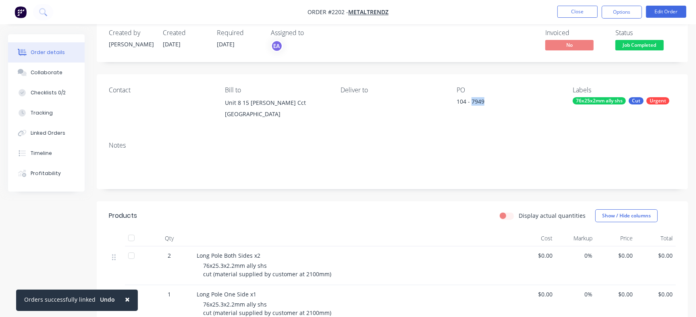
copy div "7949"
click at [52, 77] on button "Collaborate" at bounding box center [46, 72] width 77 height 20
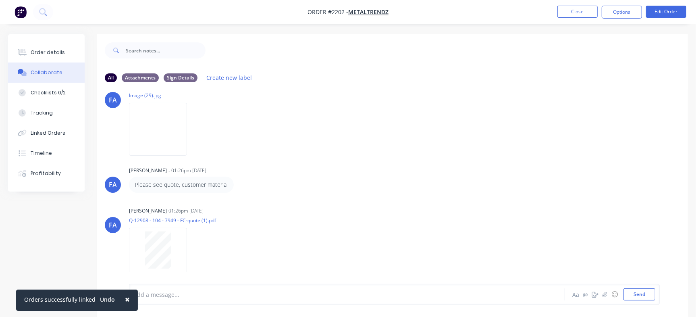
scroll to position [12, 0]
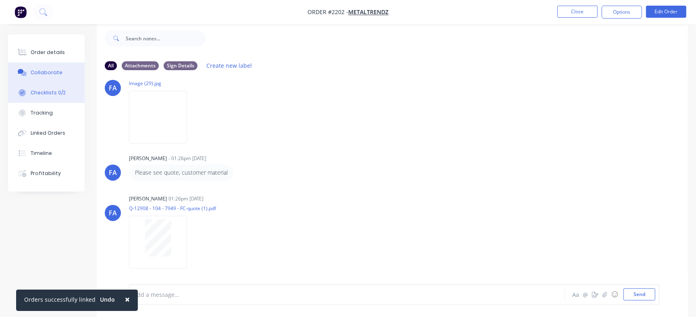
click at [60, 102] on button "Checklists 0/2" at bounding box center [46, 93] width 77 height 20
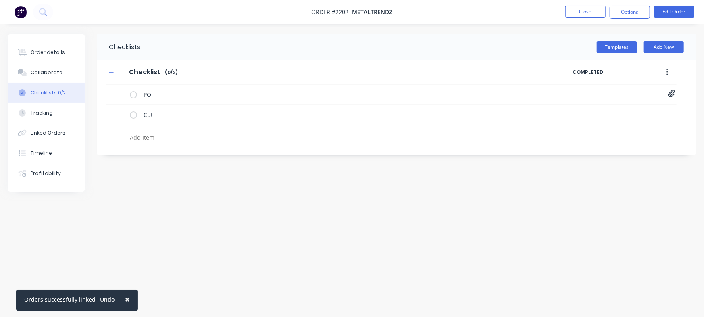
click at [160, 135] on textarea at bounding box center [310, 137] width 367 height 12
paste textarea "INV-2949"
type textarea "x"
type textarea "INV-2949"
type textarea "x"
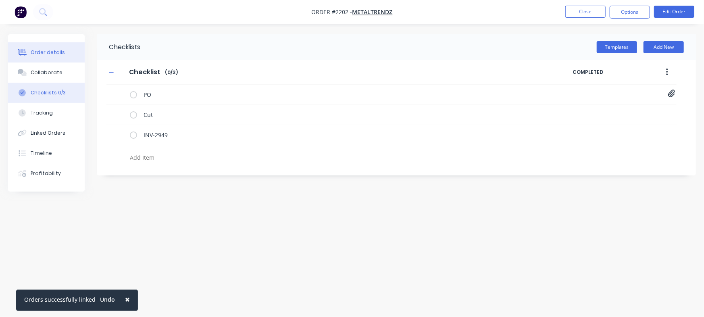
click at [62, 48] on button "Order details" at bounding box center [46, 52] width 77 height 20
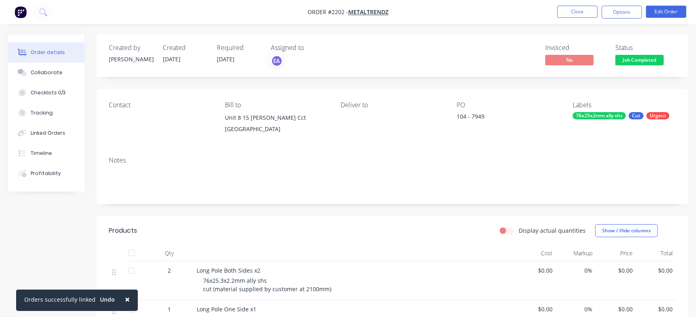
click at [643, 55] on span "Job Completed" at bounding box center [640, 60] width 48 height 10
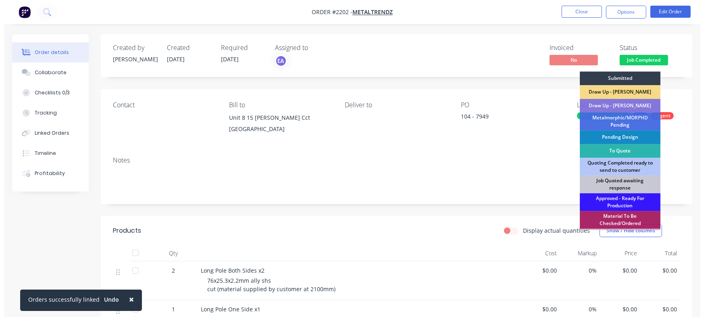
scroll to position [226, 0]
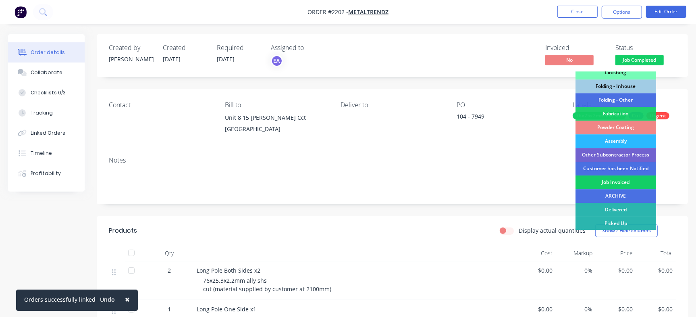
click at [616, 183] on div "Job Invoiced" at bounding box center [616, 182] width 81 height 14
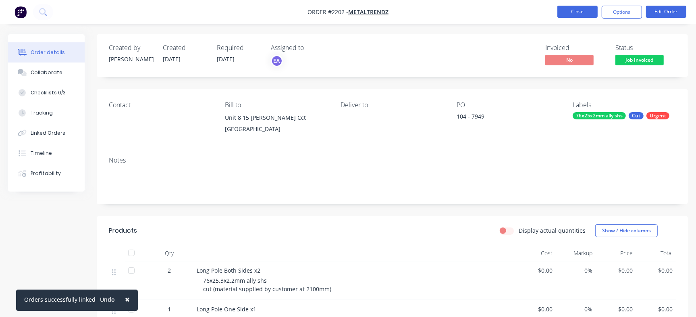
click at [566, 10] on button "Close" at bounding box center [578, 12] width 40 height 12
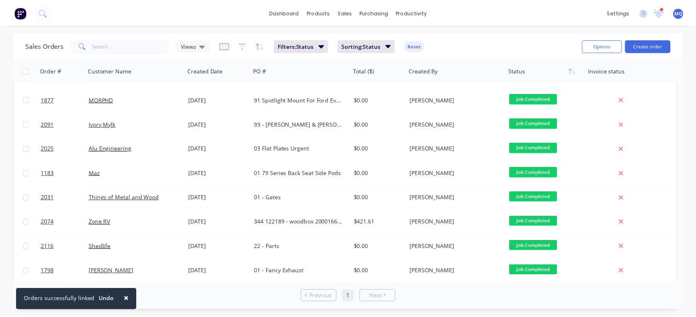
scroll to position [389, 0]
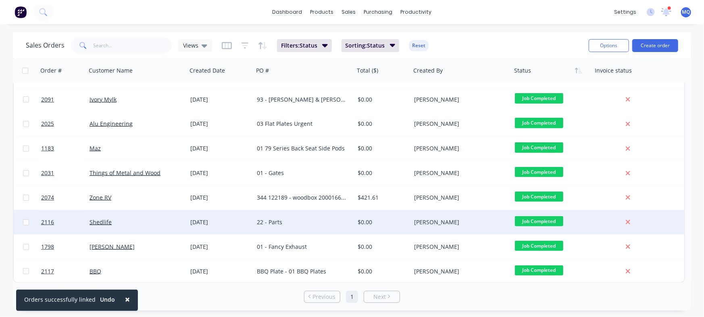
click at [309, 216] on div "22 - Parts" at bounding box center [304, 222] width 101 height 24
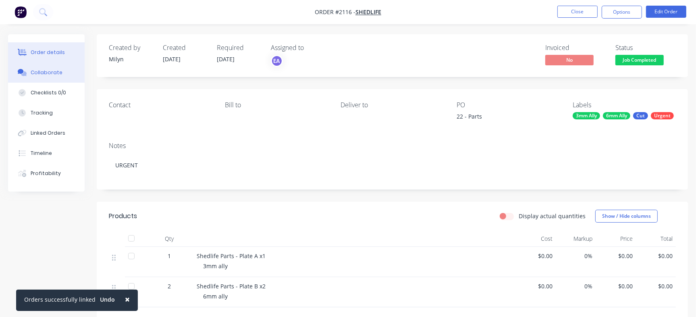
click at [53, 72] on div "Collaborate" at bounding box center [47, 72] width 32 height 7
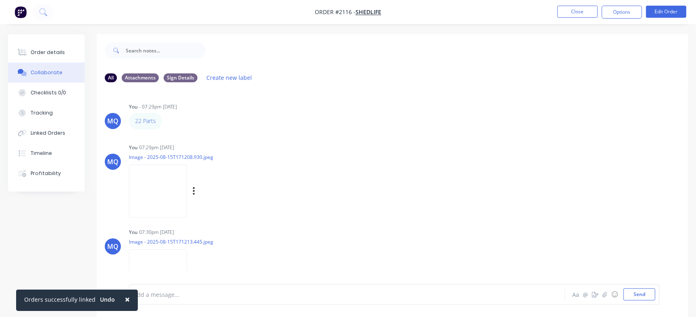
drag, startPoint x: 680, startPoint y: 162, endPoint x: 641, endPoint y: 196, distance: 51.5
click at [681, 245] on div "MQ You - 07:29pm [DATE] 22 Parts Labels Edit Delete MQ You 07:29pm [DATE] Image…" at bounding box center [392, 186] width 591 height 195
click at [639, 195] on div "MQ You 07:29pm [DATE] Image - 2025-08-15T171208.930.jpeg Labels Download Delete" at bounding box center [392, 178] width 591 height 73
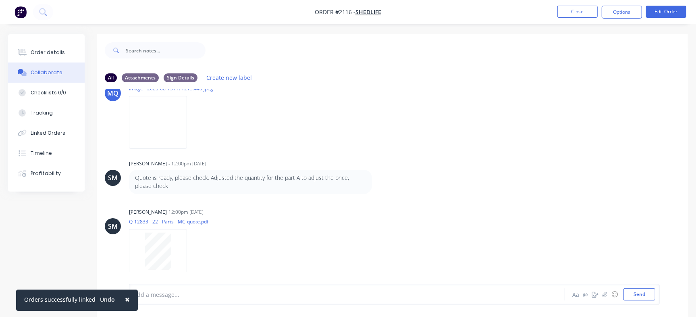
scroll to position [155, 0]
click at [67, 49] on button "Order details" at bounding box center [46, 52] width 77 height 20
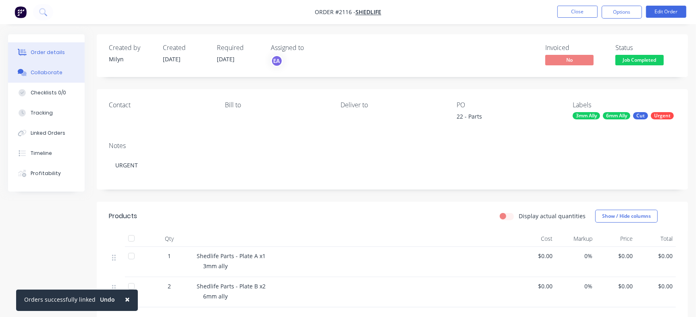
click at [62, 67] on button "Collaborate" at bounding box center [46, 72] width 77 height 20
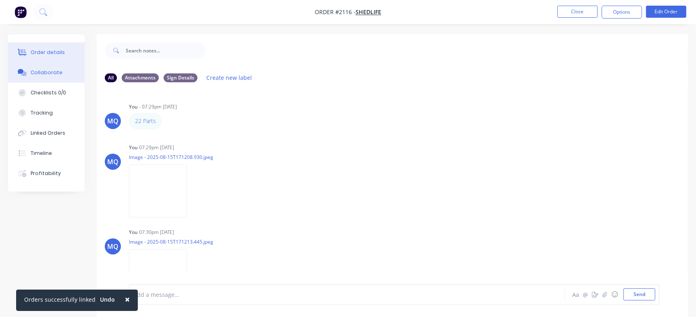
click at [48, 55] on div "Order details" at bounding box center [48, 52] width 34 height 7
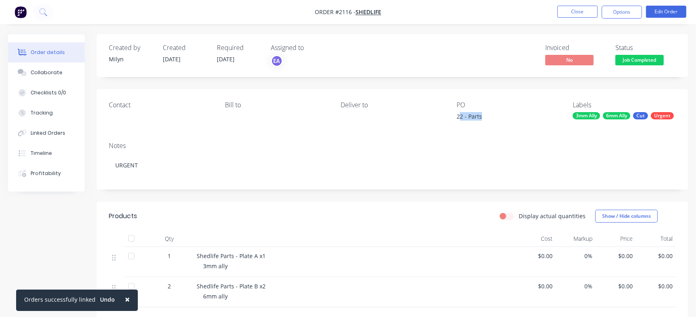
drag, startPoint x: 459, startPoint y: 119, endPoint x: 494, endPoint y: 120, distance: 35.5
click at [494, 120] on div "22 - Parts" at bounding box center [507, 117] width 101 height 11
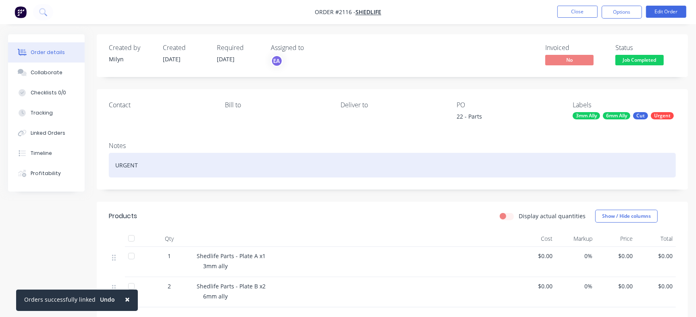
drag, startPoint x: 487, startPoint y: 174, endPoint x: 476, endPoint y: 128, distance: 46.9
click at [486, 172] on div "URGENT" at bounding box center [392, 165] width 567 height 25
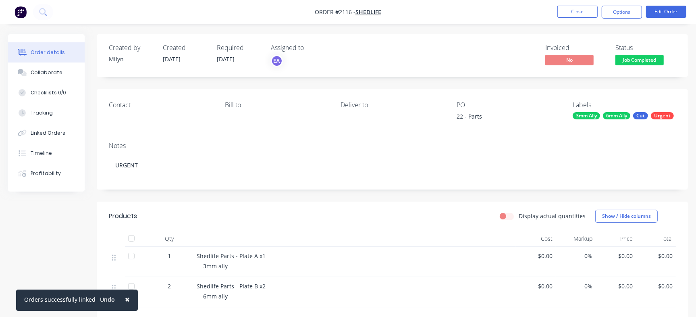
click at [469, 117] on div "22 - Parts" at bounding box center [507, 117] width 101 height 11
copy div "Parts"
click at [43, 91] on div "Checklists 0/0" at bounding box center [48, 92] width 35 height 7
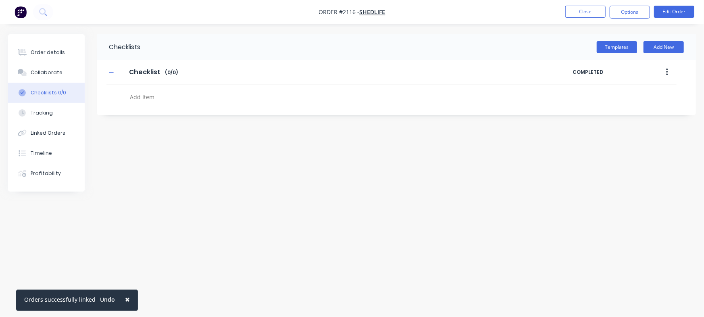
click at [164, 94] on textarea at bounding box center [310, 97] width 367 height 12
paste textarea "INV-2950"
type textarea "x"
type textarea "INV-2950"
type textarea "x"
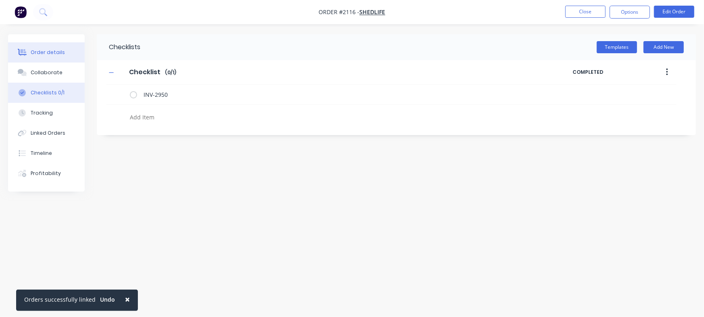
click at [44, 54] on div "Order details" at bounding box center [48, 52] width 34 height 7
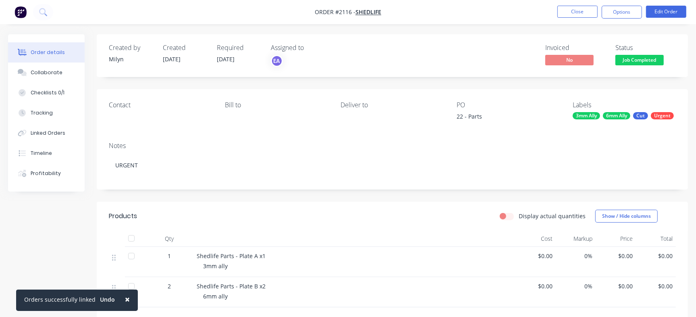
click at [663, 62] on span "Job Completed" at bounding box center [640, 60] width 48 height 10
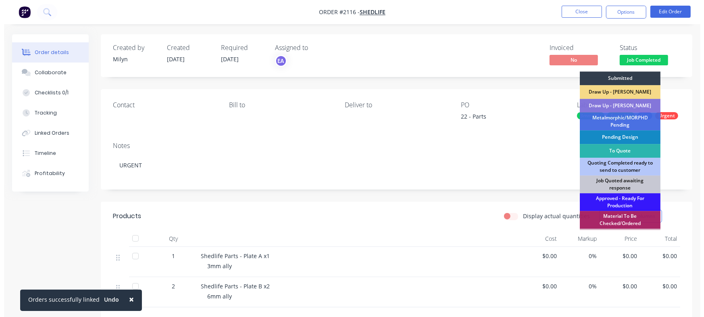
scroll to position [226, 0]
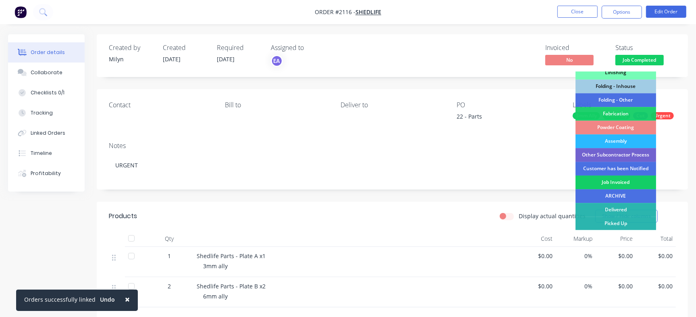
click at [610, 185] on div "Job Invoiced" at bounding box center [616, 182] width 81 height 14
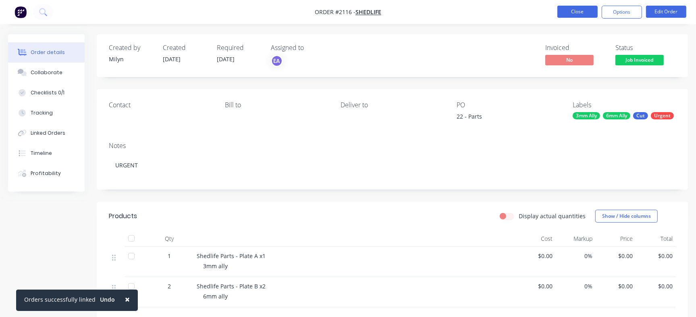
click at [571, 14] on button "Close" at bounding box center [578, 12] width 40 height 12
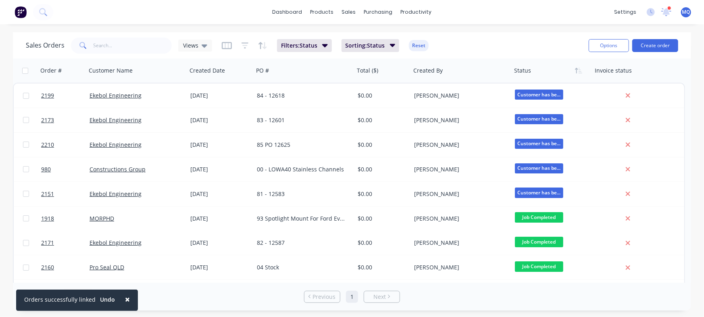
drag, startPoint x: 691, startPoint y: 130, endPoint x: 703, endPoint y: 152, distance: 24.4
click at [694, 225] on div "Sales Orders Views Filters: Status Sorting: Status Reset Options Create order O…" at bounding box center [352, 171] width 704 height 278
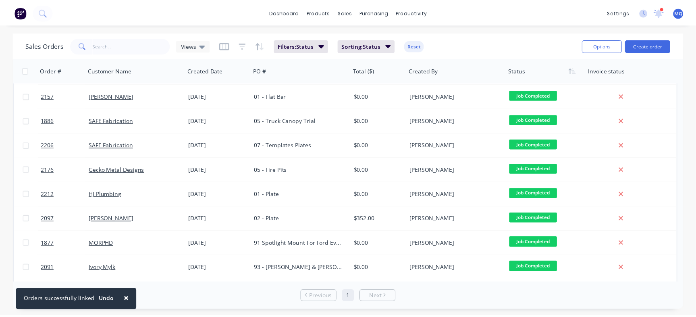
scroll to position [159, 0]
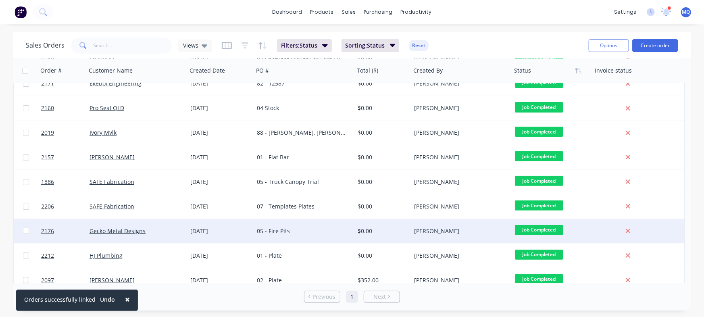
click at [291, 227] on div "05 - Fire Pits" at bounding box center [302, 231] width 90 height 8
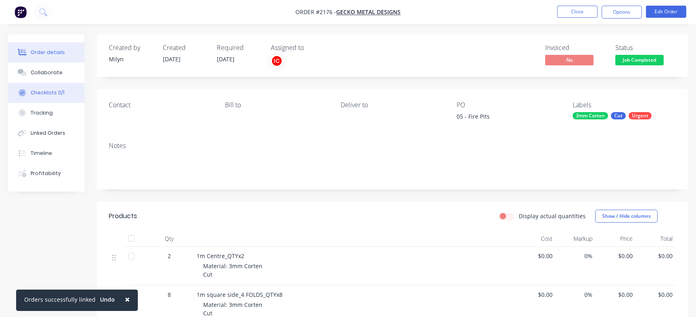
click at [51, 85] on button "Checklists 0/1" at bounding box center [46, 93] width 77 height 20
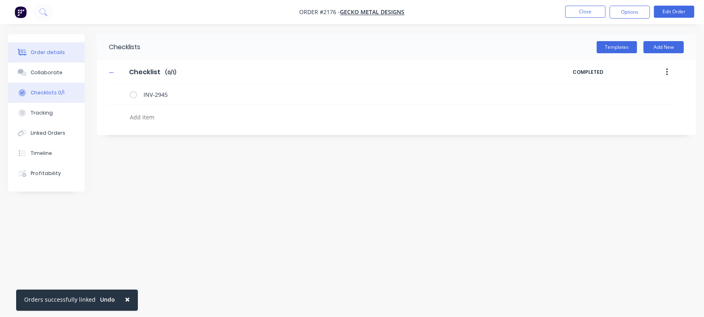
click at [62, 44] on button "Order details" at bounding box center [46, 52] width 77 height 20
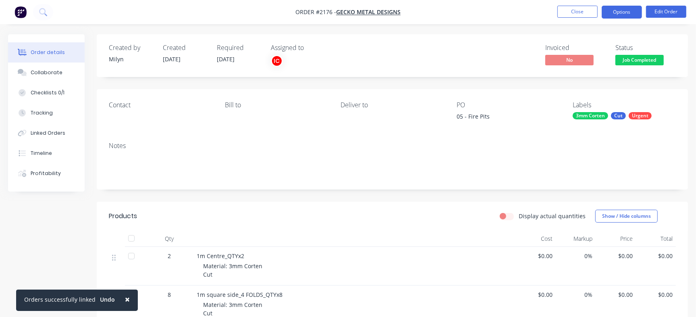
click at [633, 13] on button "Options" at bounding box center [622, 12] width 40 height 13
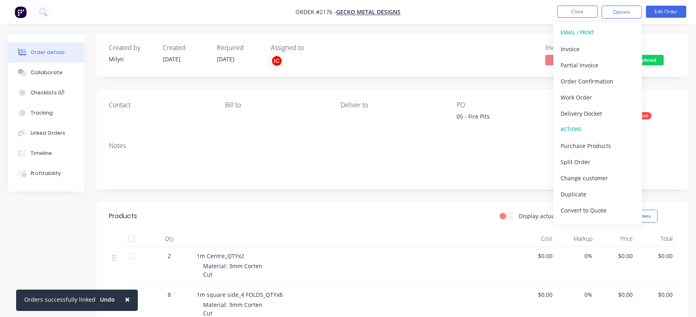
scroll to position [12, 0]
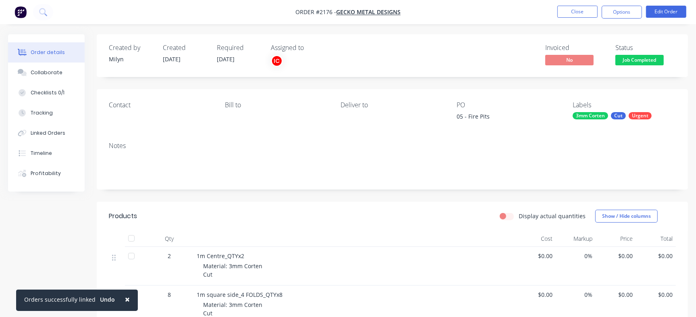
click at [677, 44] on div "Created by [PERSON_NAME] Created [DATE] Required [DATE] Assigned to IC Invoiced…" at bounding box center [392, 55] width 591 height 43
click at [630, 17] on button "Options" at bounding box center [622, 12] width 40 height 13
drag, startPoint x: 680, startPoint y: 38, endPoint x: 639, endPoint y: 55, distance: 44.5
click at [680, 38] on div "Created by [PERSON_NAME] Created [DATE] Required [DATE] Assigned to IC Invoiced…" at bounding box center [392, 55] width 591 height 43
click at [638, 58] on span "Job Completed" at bounding box center [640, 60] width 48 height 10
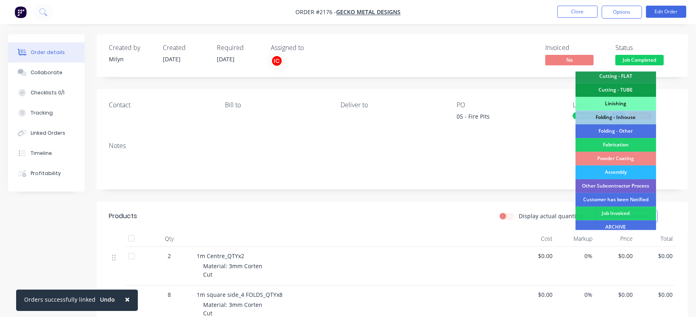
scroll to position [226, 0]
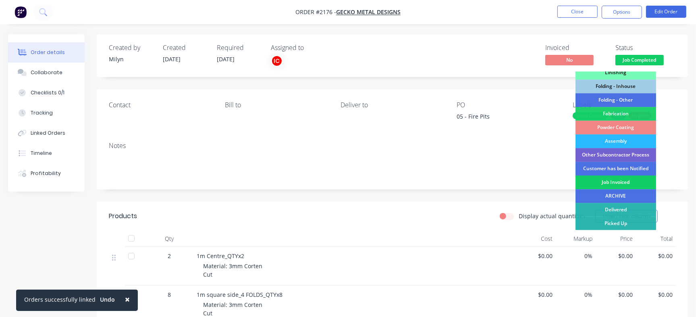
click at [610, 177] on div "Job Invoiced" at bounding box center [616, 182] width 81 height 14
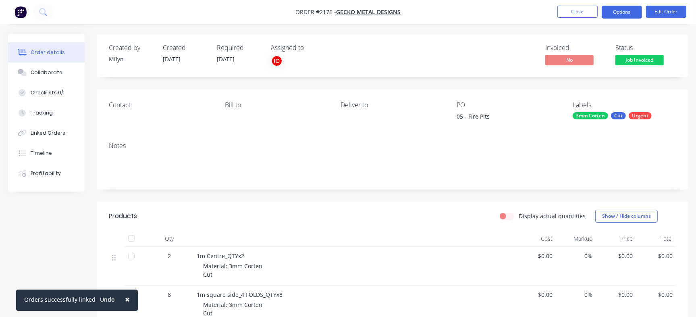
click at [622, 11] on button "Options" at bounding box center [622, 12] width 40 height 13
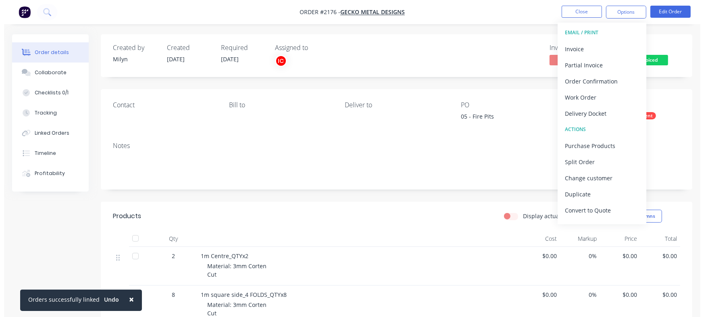
scroll to position [12, 0]
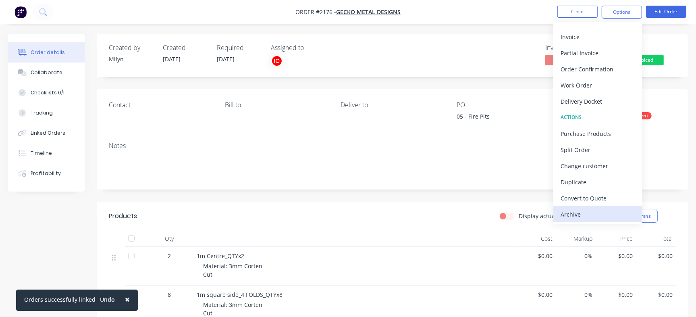
click at [581, 214] on div "Archive" at bounding box center [598, 214] width 74 height 12
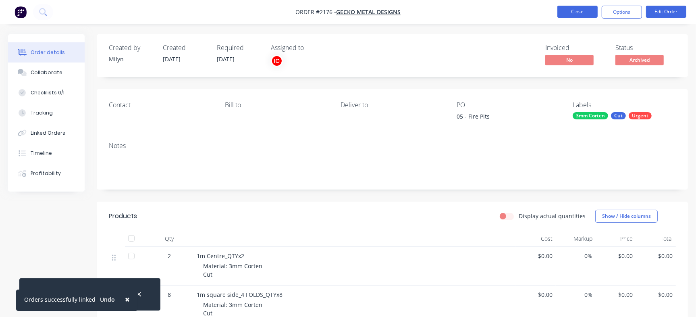
click at [575, 12] on button "Close" at bounding box center [578, 12] width 40 height 12
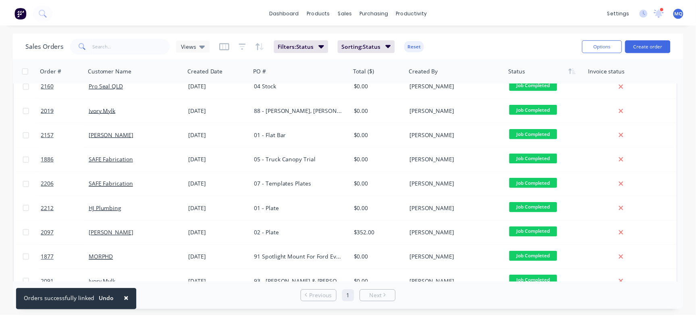
scroll to position [185, 0]
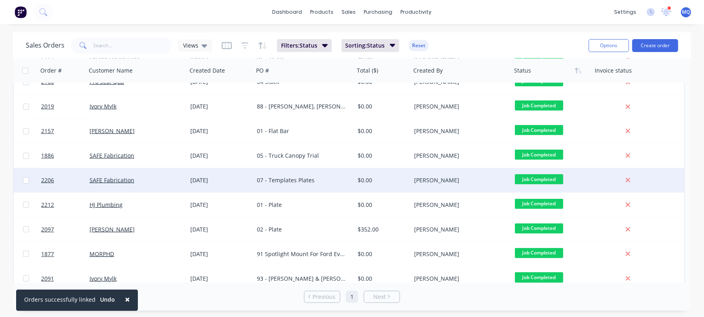
click at [323, 176] on div "07 - Templates Plates" at bounding box center [302, 180] width 90 height 8
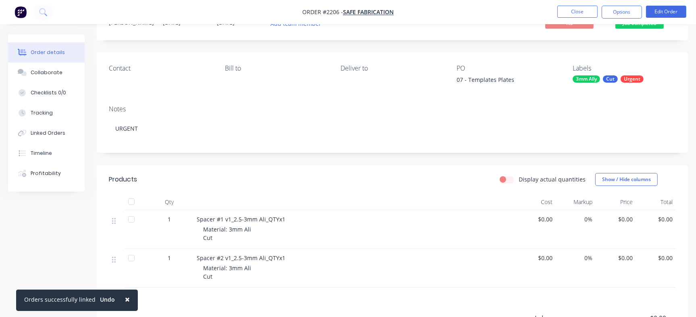
scroll to position [35, 0]
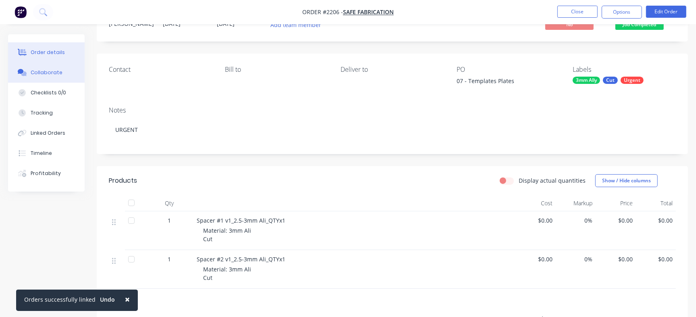
click at [49, 72] on div "Collaborate" at bounding box center [47, 72] width 32 height 7
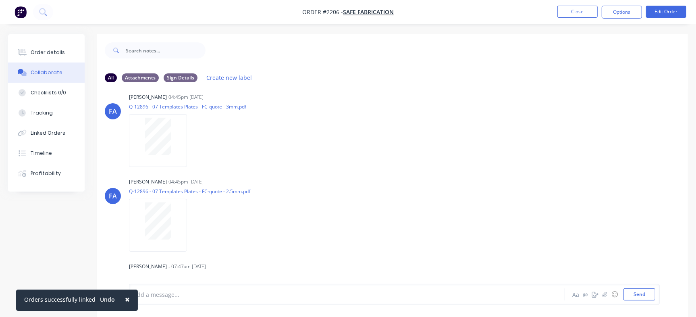
scroll to position [180, 0]
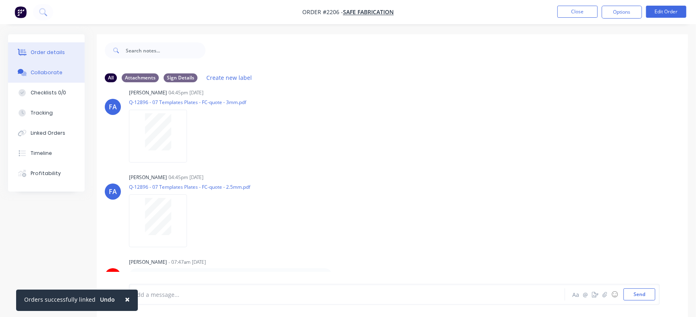
click at [40, 46] on button "Order details" at bounding box center [46, 52] width 77 height 20
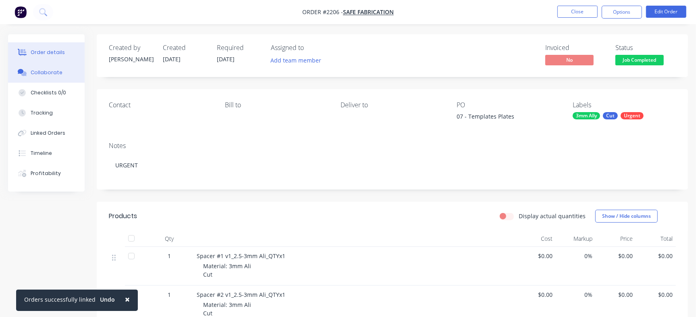
click at [46, 71] on div "Collaborate" at bounding box center [47, 72] width 32 height 7
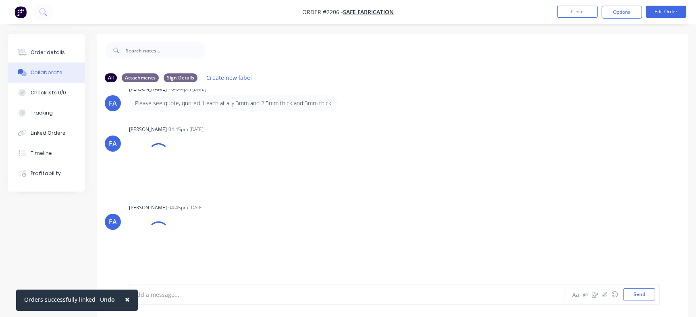
scroll to position [167, 0]
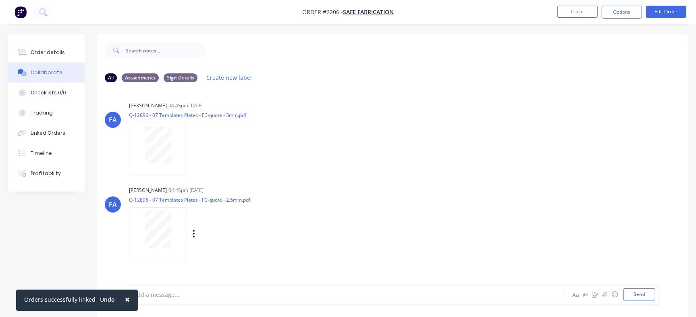
click at [677, 217] on div "[PERSON_NAME] [PERSON_NAME] 04:45pm [DATE] Q-12896 - 07 Templates Plates - FC-q…" at bounding box center [392, 220] width 591 height 73
click at [173, 160] on div at bounding box center [158, 144] width 51 height 37
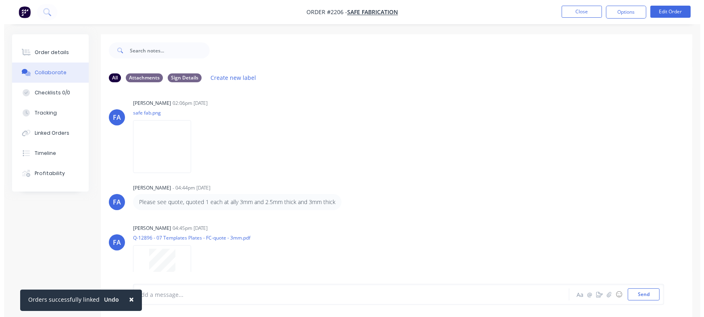
scroll to position [21, 0]
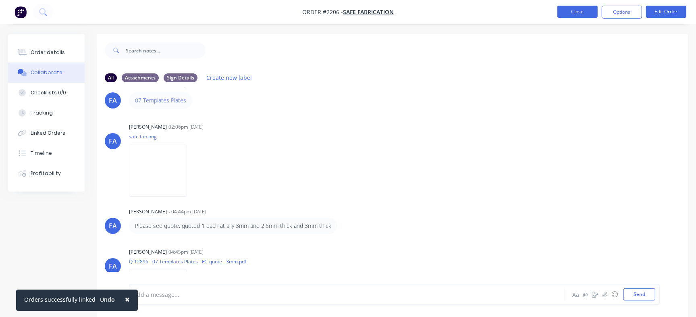
click at [589, 12] on button "Close" at bounding box center [578, 12] width 40 height 12
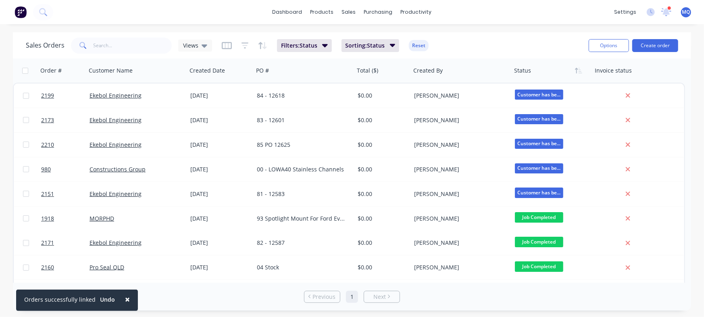
drag, startPoint x: 685, startPoint y: 133, endPoint x: 687, endPoint y: 148, distance: 15.1
click at [687, 148] on div "Order # Customer Name Created Date PO # Total ($) Created By Status Invoice sta…" at bounding box center [352, 170] width 678 height 224
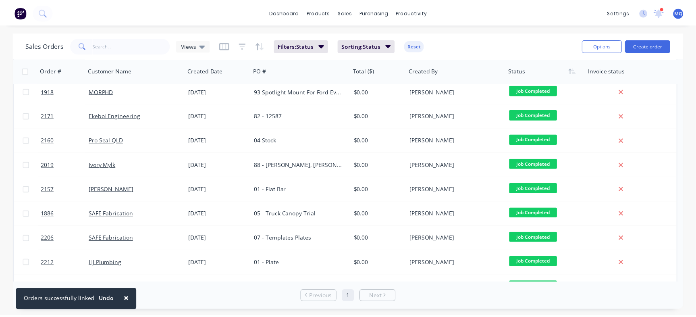
scroll to position [157, 0]
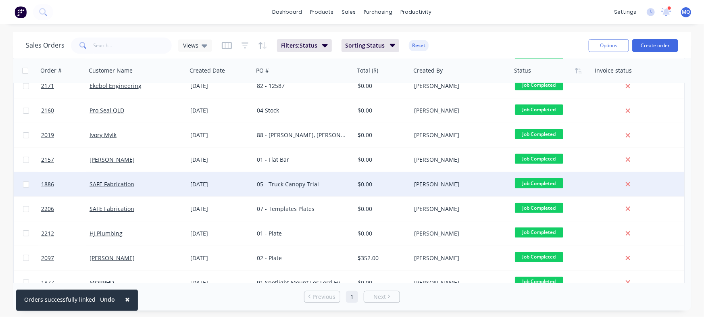
click at [279, 187] on div "05 - Truck Canopy Trial" at bounding box center [302, 184] width 90 height 8
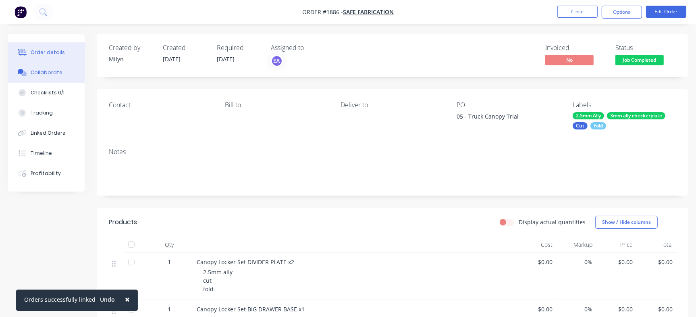
click at [50, 75] on div "Collaborate" at bounding box center [47, 72] width 32 height 7
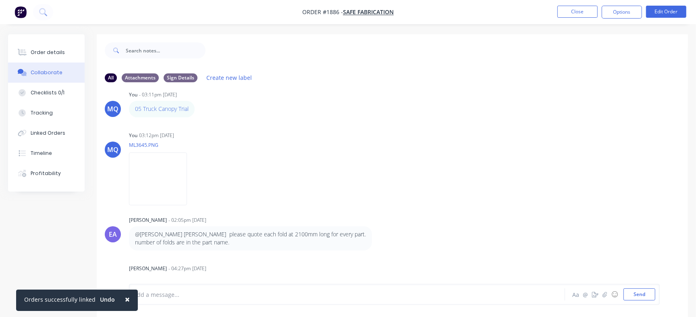
scroll to position [110, 0]
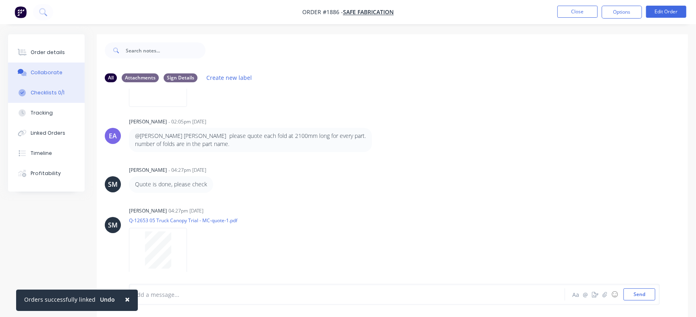
click at [68, 95] on button "Checklists 0/1" at bounding box center [46, 93] width 77 height 20
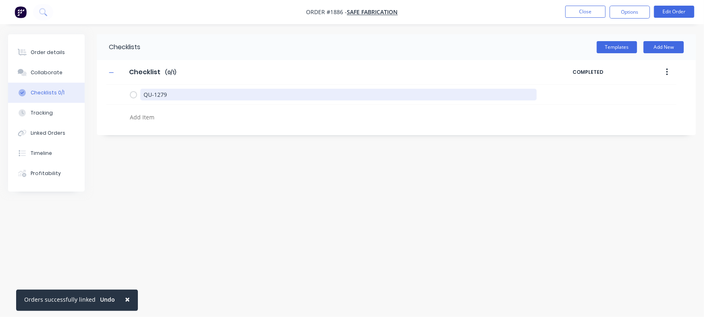
drag, startPoint x: 196, startPoint y: 93, endPoint x: 5, endPoint y: 81, distance: 191.5
click at [8, 81] on div "Order details Collaborate Checklists 0/1 Tracking Linked Orders Timeline Profit…" at bounding box center [352, 143] width 704 height 218
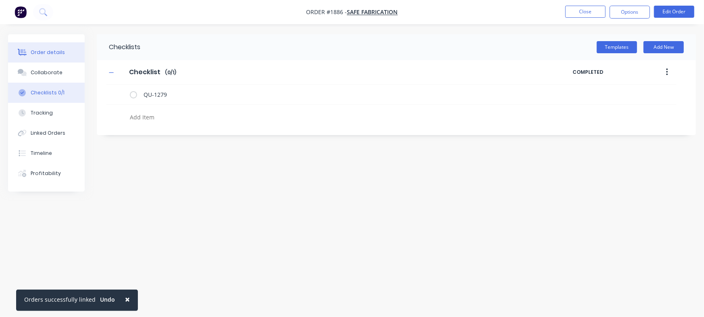
type textarea "x"
click at [43, 50] on div "Order details" at bounding box center [48, 52] width 34 height 7
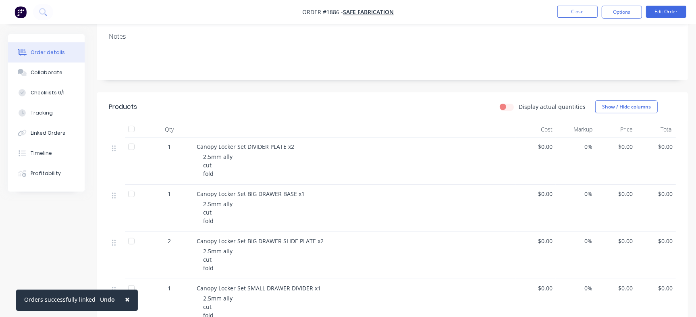
scroll to position [95, 0]
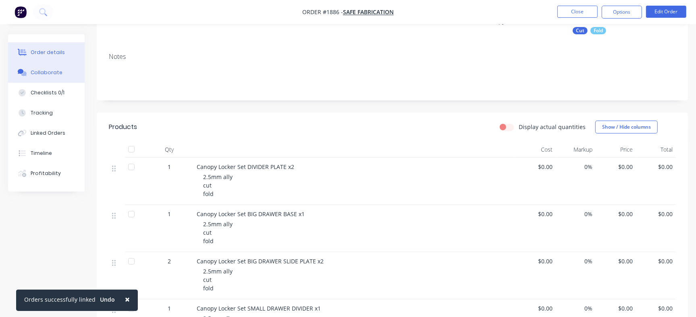
click at [40, 73] on div "Collaborate" at bounding box center [47, 72] width 32 height 7
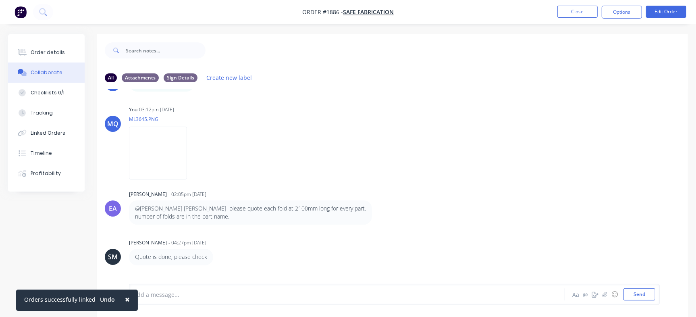
scroll to position [110, 0]
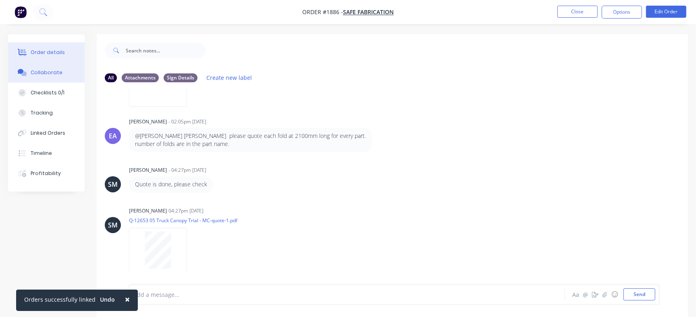
click at [66, 52] on button "Order details" at bounding box center [46, 52] width 77 height 20
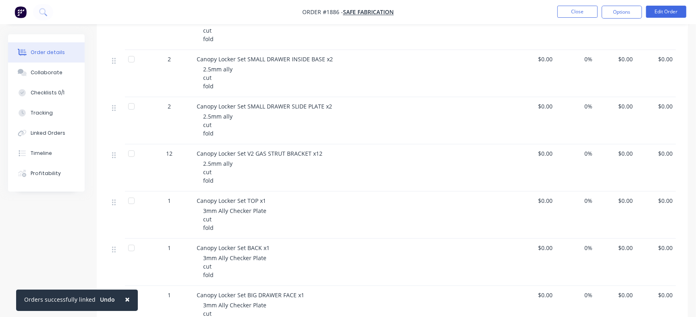
scroll to position [381, 0]
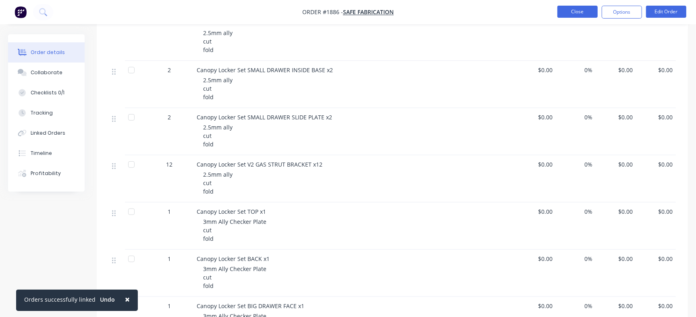
click at [594, 10] on button "Close" at bounding box center [578, 12] width 40 height 12
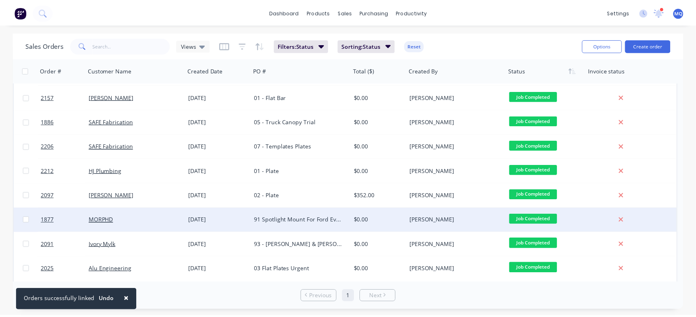
scroll to position [219, 0]
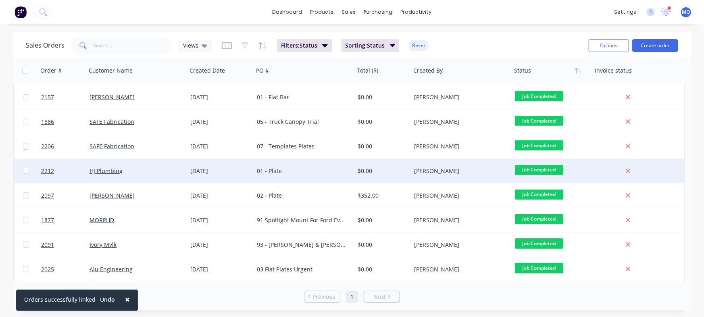
click at [298, 171] on div "01 - Plate" at bounding box center [302, 171] width 90 height 8
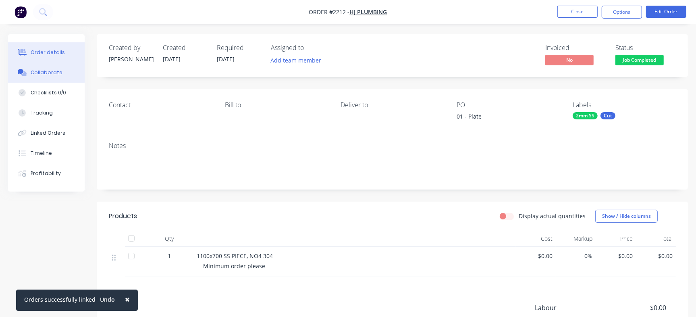
click at [66, 75] on button "Collaborate" at bounding box center [46, 72] width 77 height 20
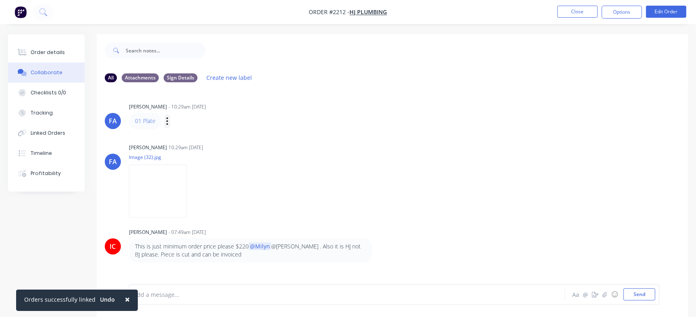
click at [168, 122] on icon "button" at bounding box center [167, 121] width 2 height 9
click at [177, 133] on button "Edit" at bounding box center [196, 135] width 51 height 13
click at [56, 53] on div "Order details" at bounding box center [48, 52] width 34 height 7
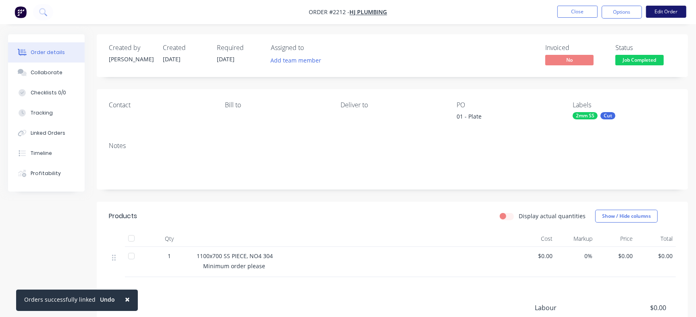
click at [658, 10] on button "Edit Order" at bounding box center [666, 12] width 40 height 12
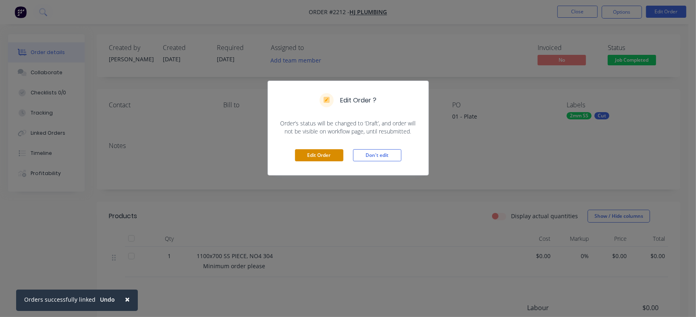
click at [314, 158] on button "Edit Order" at bounding box center [319, 155] width 48 height 12
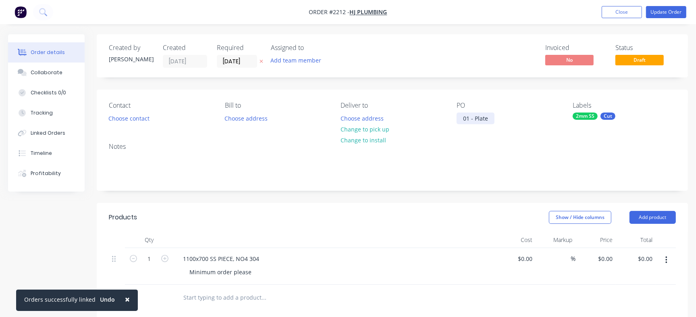
click at [469, 117] on div "01 - Plate" at bounding box center [476, 118] width 38 height 12
click at [657, 15] on button "Update Order" at bounding box center [666, 12] width 40 height 12
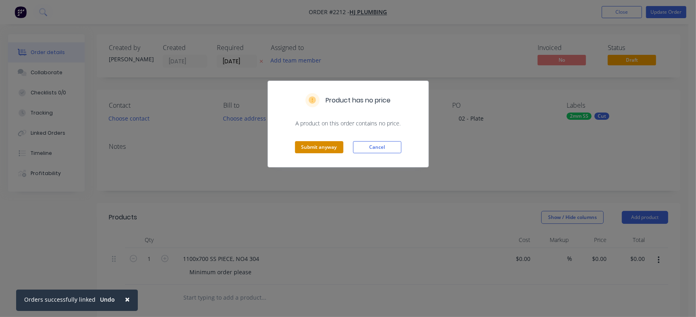
click at [314, 142] on button "Submit anyway" at bounding box center [319, 147] width 48 height 12
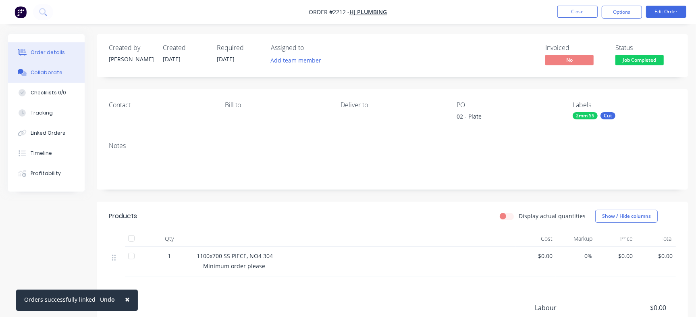
click at [35, 68] on button "Collaborate" at bounding box center [46, 72] width 77 height 20
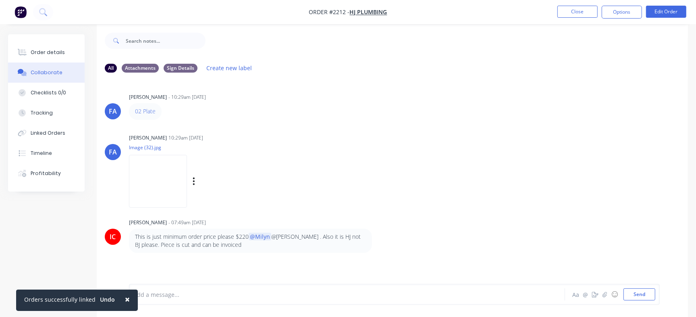
scroll to position [12, 0]
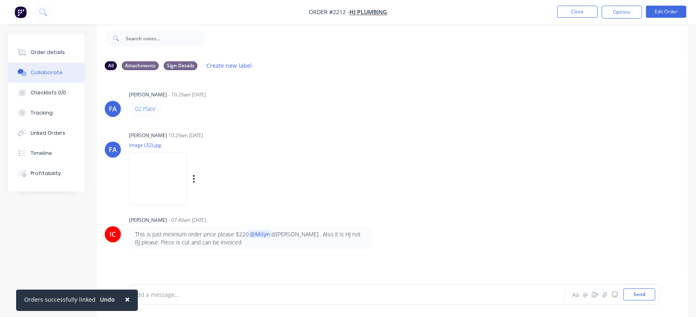
click at [175, 176] on img at bounding box center [158, 178] width 58 height 53
click at [40, 49] on div "Order details" at bounding box center [48, 52] width 34 height 7
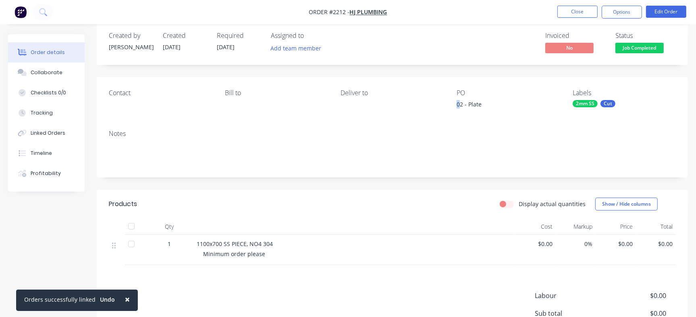
drag, startPoint x: 456, startPoint y: 105, endPoint x: 461, endPoint y: 106, distance: 5.0
click at [455, 106] on div "Contact [PERSON_NAME] to Deliver to PO 02 - Plate Labels 2mm SS Cut" at bounding box center [392, 100] width 591 height 46
click at [462, 107] on div "02 - Plate" at bounding box center [507, 105] width 101 height 11
drag, startPoint x: 470, startPoint y: 103, endPoint x: 491, endPoint y: 102, distance: 20.6
click at [491, 102] on div "02 - Plate" at bounding box center [507, 105] width 101 height 11
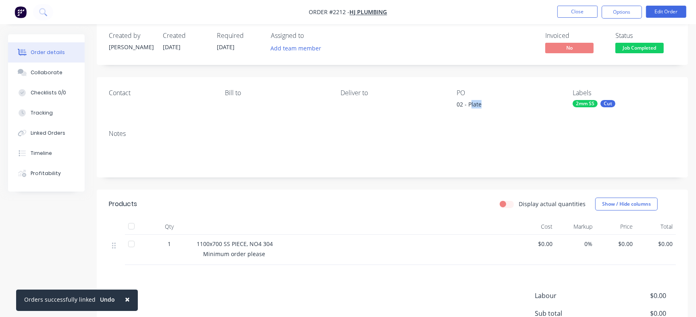
copy div "late"
click at [518, 123] on div "Contact [PERSON_NAME] to Deliver to PO 02 - Plate Labels 2mm SS Cut" at bounding box center [392, 100] width 591 height 46
click at [478, 104] on div "02 - Plate" at bounding box center [507, 105] width 101 height 11
drag, startPoint x: 196, startPoint y: 245, endPoint x: 229, endPoint y: 247, distance: 32.7
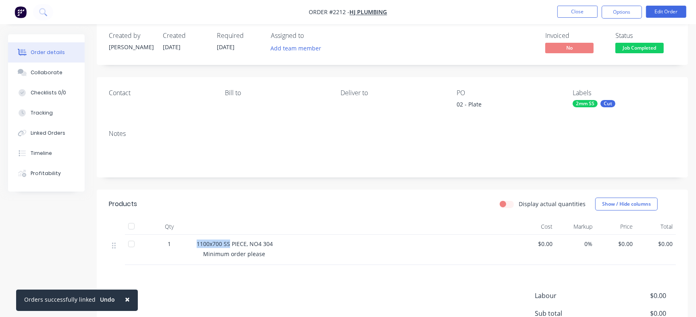
click at [229, 247] on div "1100x700 SS PIECE, NO4 304 Minimum order please" at bounding box center [355, 250] width 323 height 30
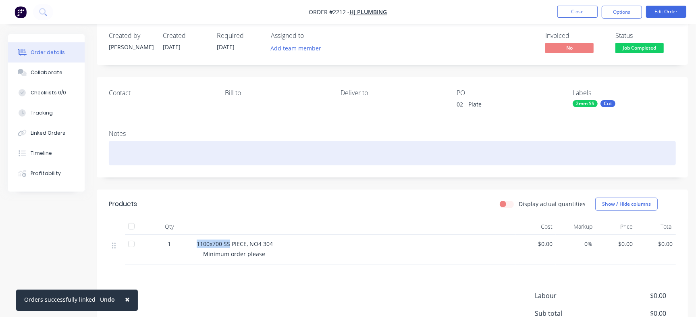
copy span "1100x700 SS"
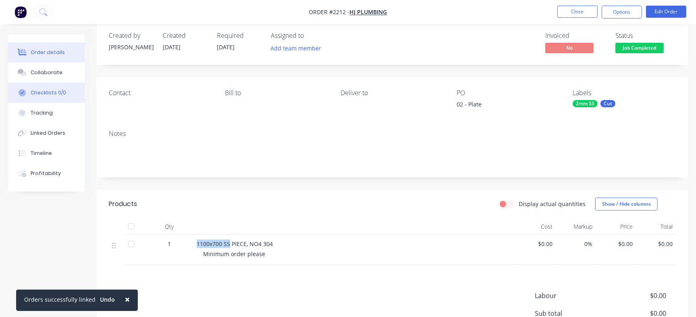
click at [56, 95] on div "Checklists 0/0" at bounding box center [48, 92] width 35 height 7
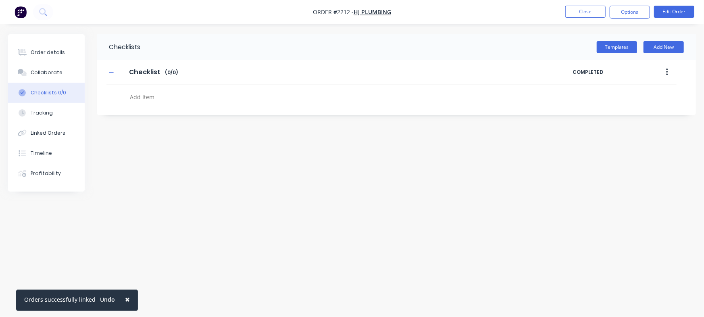
click at [149, 97] on textarea at bounding box center [310, 97] width 367 height 12
paste textarea "INV-2951"
type textarea "x"
type textarea "INV-2951"
type textarea "x"
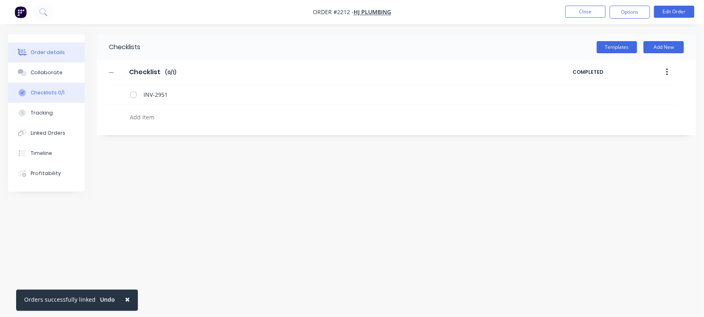
click at [31, 55] on div "Order details" at bounding box center [48, 52] width 34 height 7
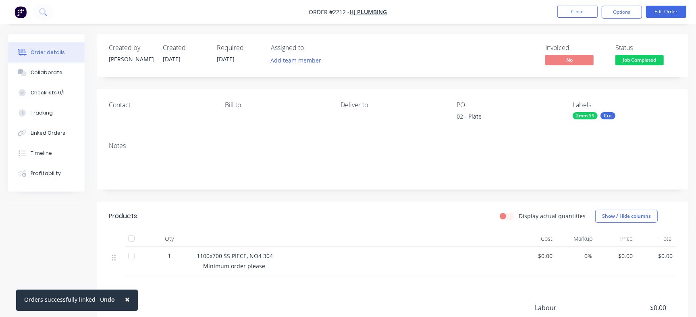
click at [646, 65] on span "Job Completed" at bounding box center [640, 60] width 48 height 10
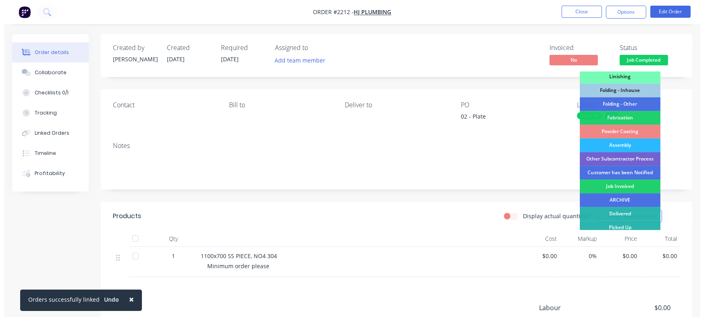
scroll to position [226, 0]
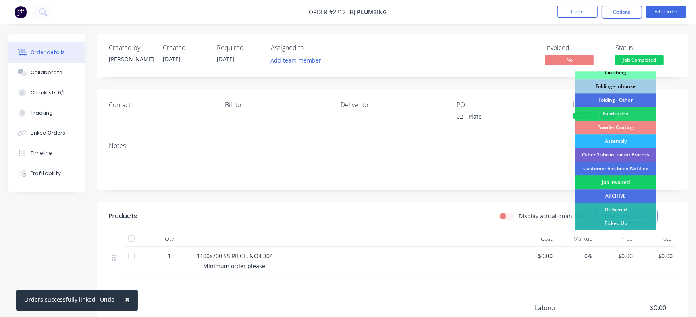
click at [627, 185] on div "Job Invoiced" at bounding box center [616, 182] width 81 height 14
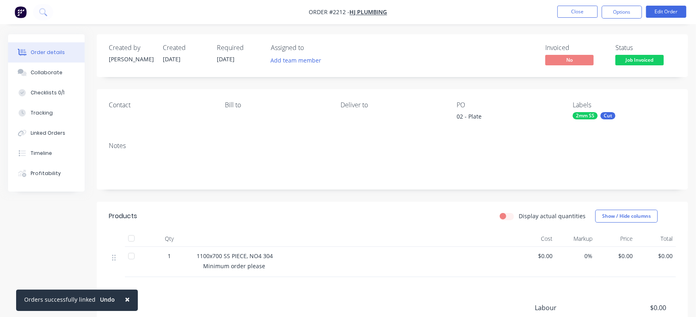
click at [575, 3] on nav "Order #2212 - HJ Plumbing Close Options Edit Order" at bounding box center [348, 12] width 696 height 24
click at [573, 13] on button "Close" at bounding box center [578, 12] width 40 height 12
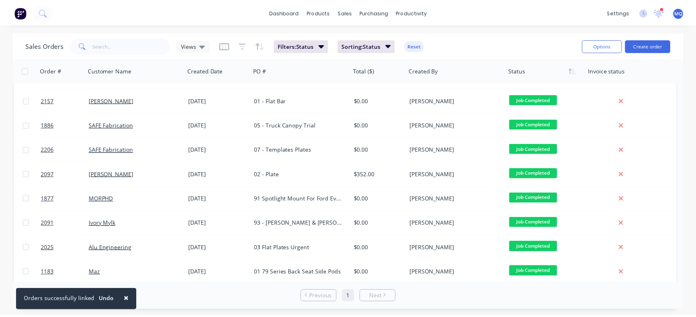
scroll to position [195, 0]
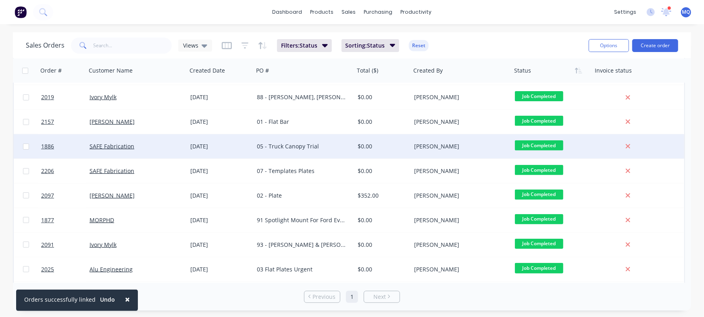
click at [305, 148] on div "05 - Truck Canopy Trial" at bounding box center [302, 146] width 90 height 8
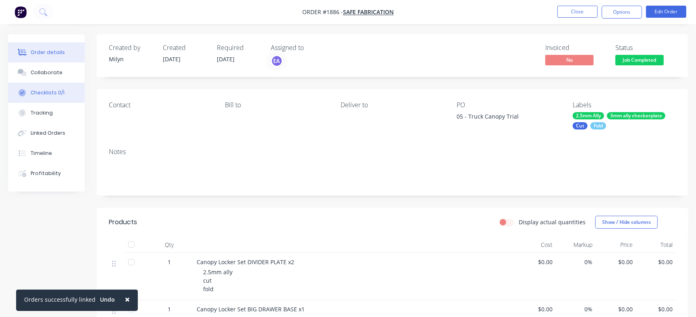
click at [69, 96] on button "Checklists 0/1" at bounding box center [46, 93] width 77 height 20
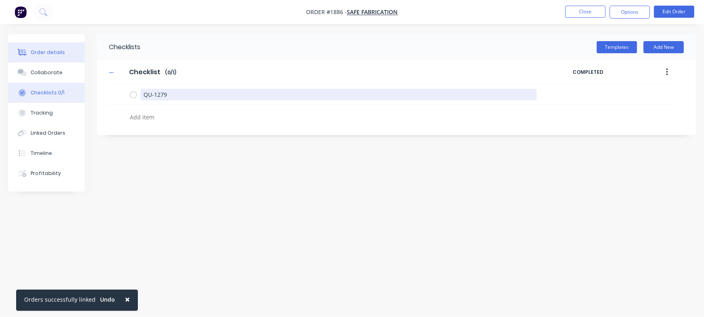
drag, startPoint x: 208, startPoint y: 95, endPoint x: 23, endPoint y: 53, distance: 189.3
click at [24, 54] on div "Order details Collaborate Checklists 0/1 Tracking Linked Orders Timeline Profit…" at bounding box center [352, 143] width 704 height 218
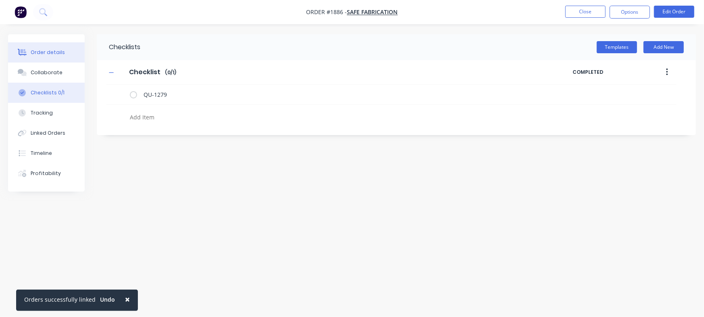
type textarea "x"
click at [40, 51] on div "Order details" at bounding box center [48, 52] width 34 height 7
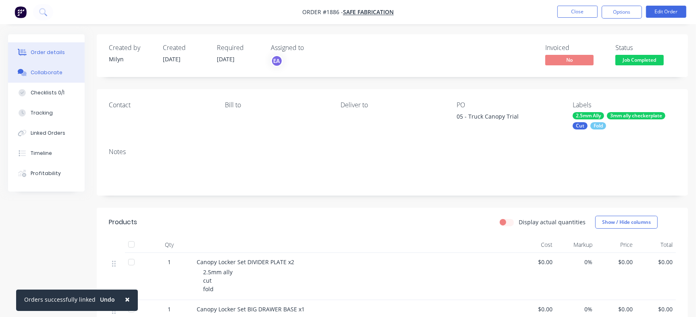
click at [37, 73] on div "Collaborate" at bounding box center [47, 72] width 32 height 7
